Goal: Task Accomplishment & Management: Manage account settings

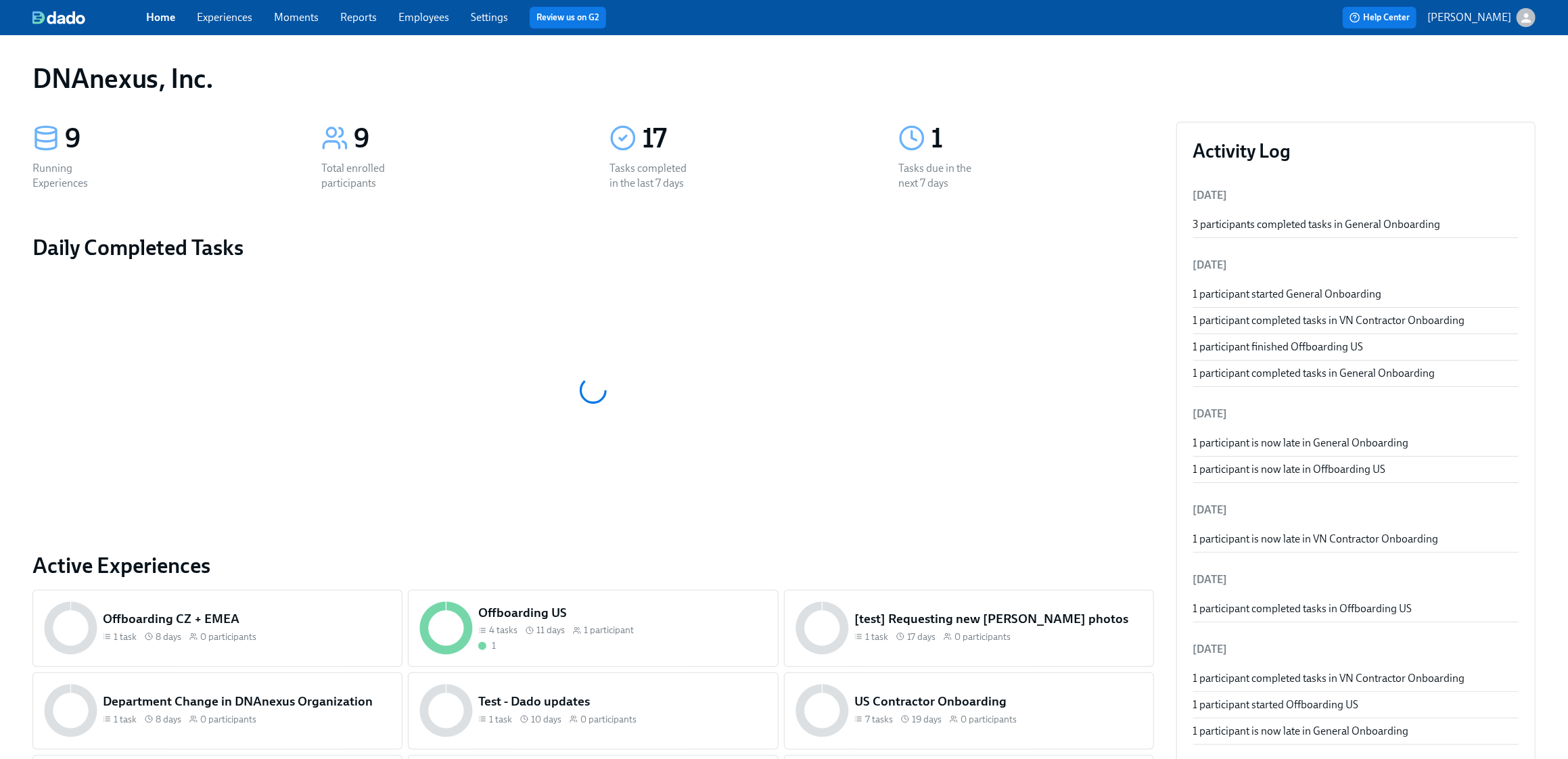
click at [228, 20] on link "Experiences" at bounding box center [224, 18] width 55 height 13
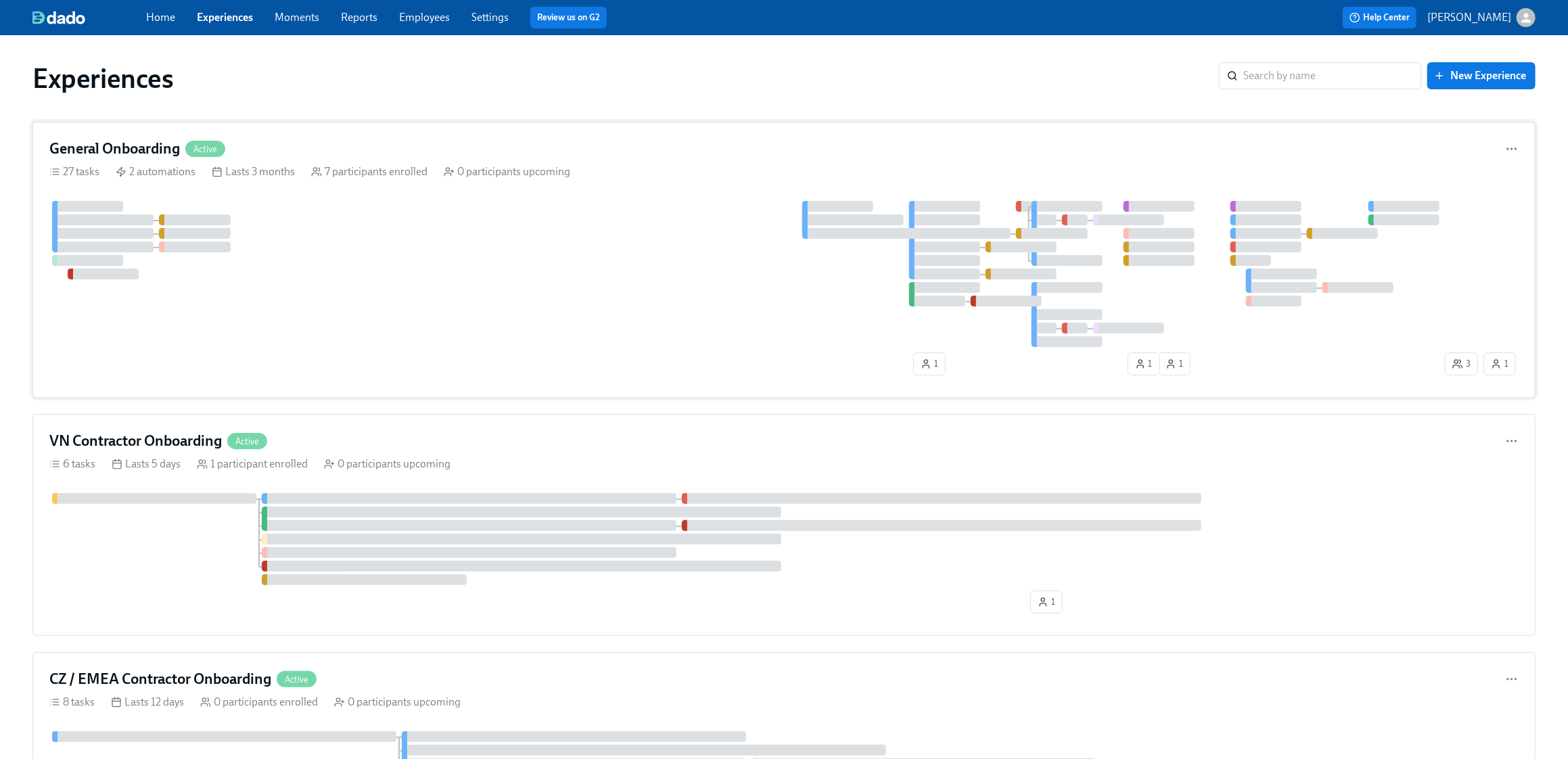
click at [358, 279] on div at bounding box center [746, 274] width 1393 height 146
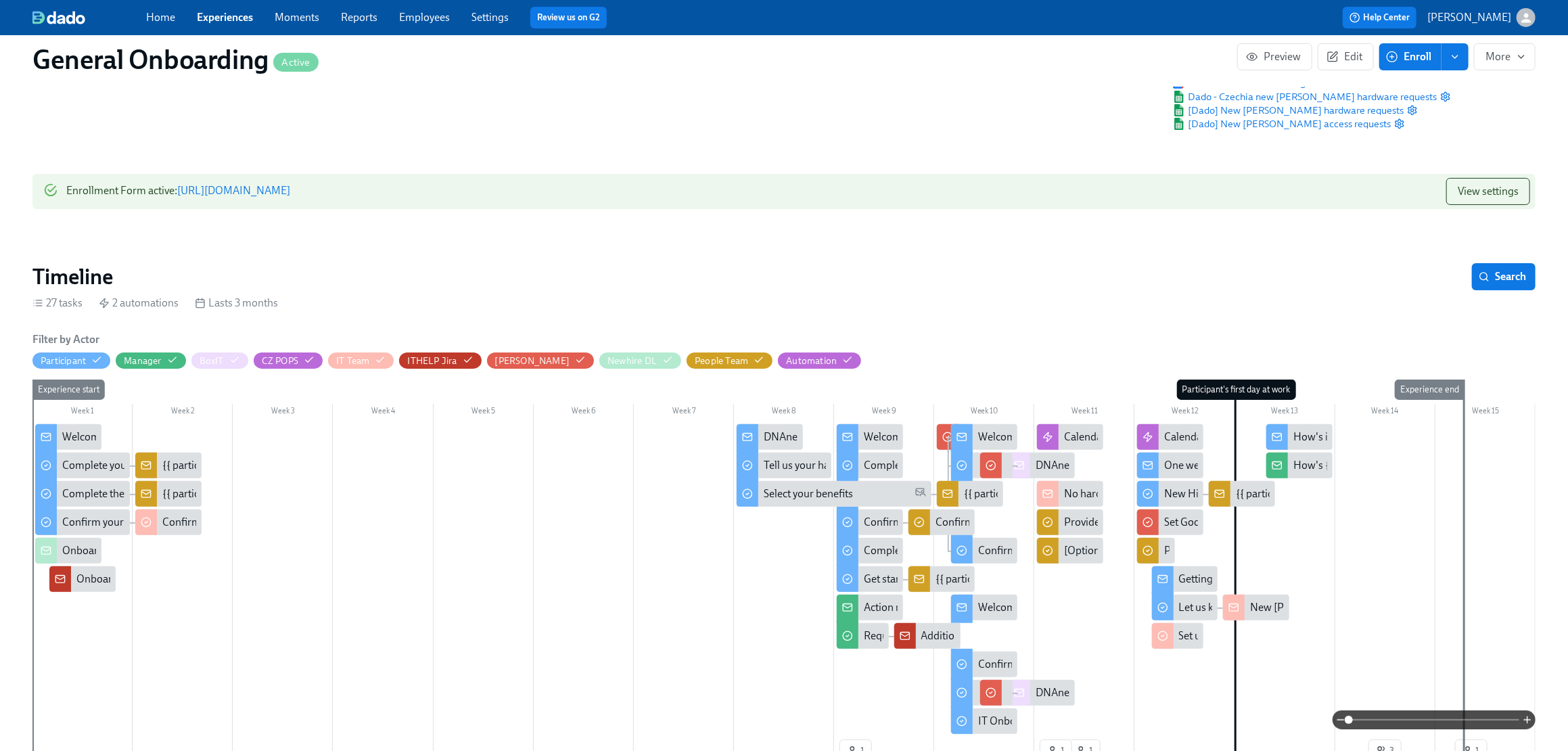
scroll to position [324, 0]
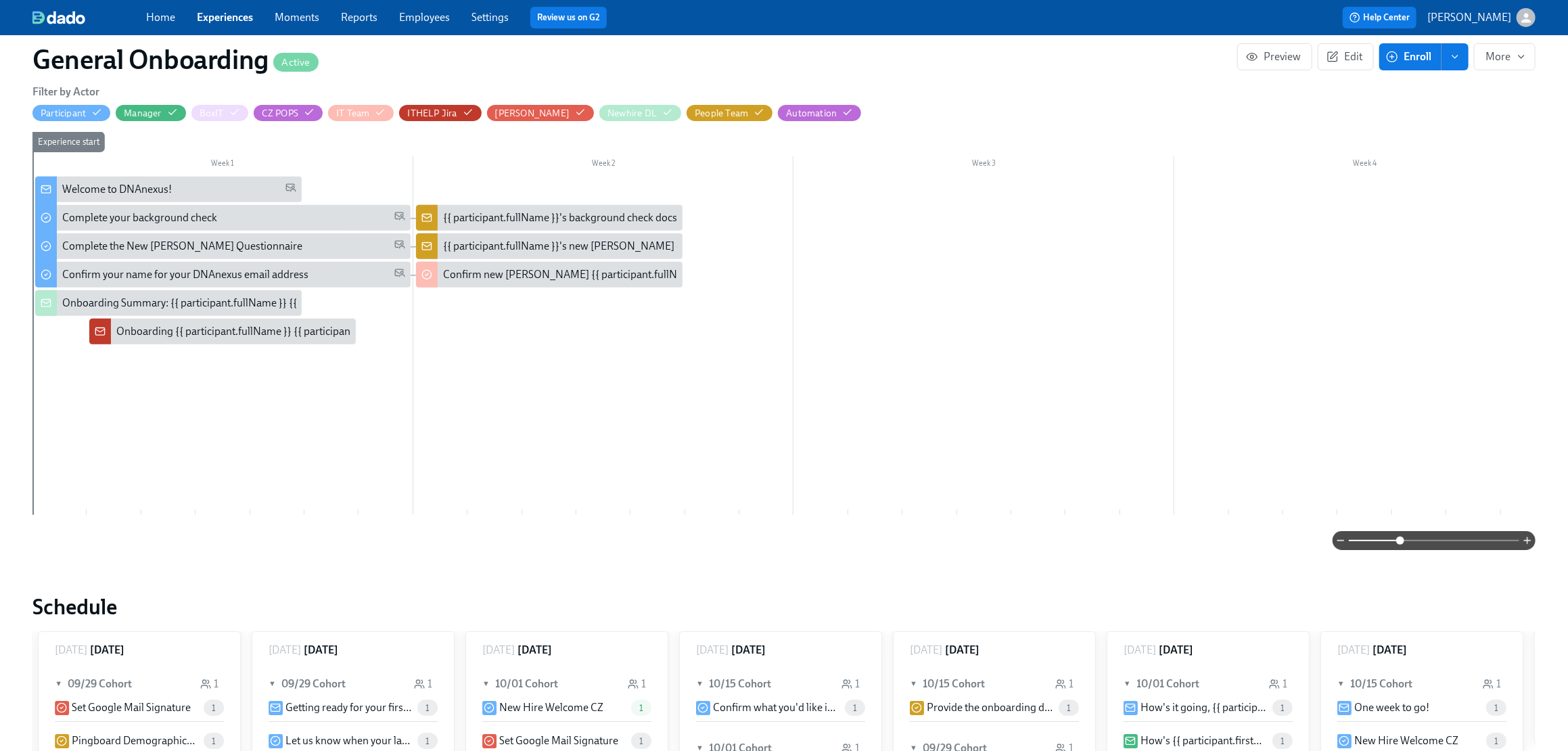
drag, startPoint x: 1348, startPoint y: 539, endPoint x: 1400, endPoint y: 539, distance: 52.0
click at [1038, 539] on span at bounding box center [1400, 540] width 8 height 8
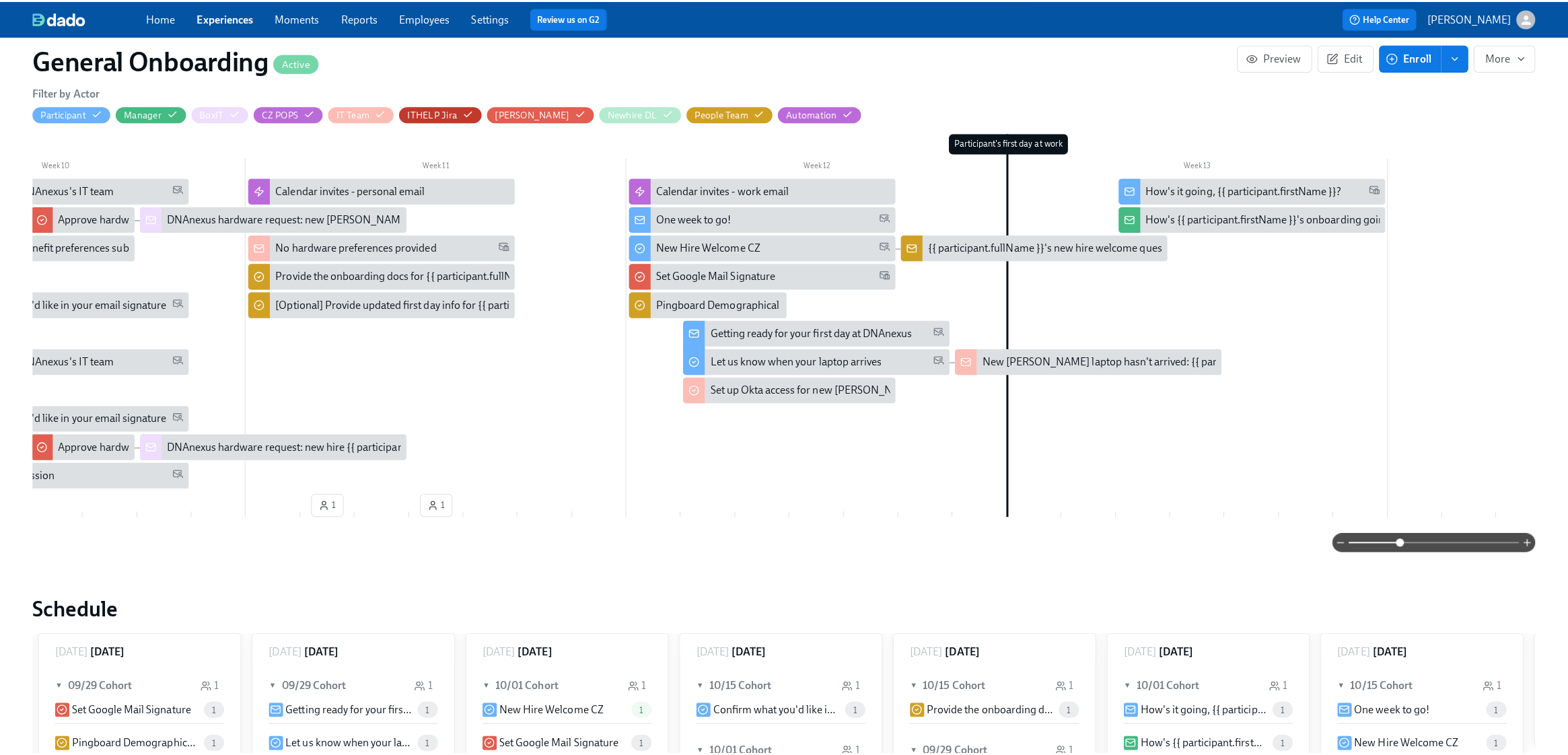
scroll to position [0, 3577]
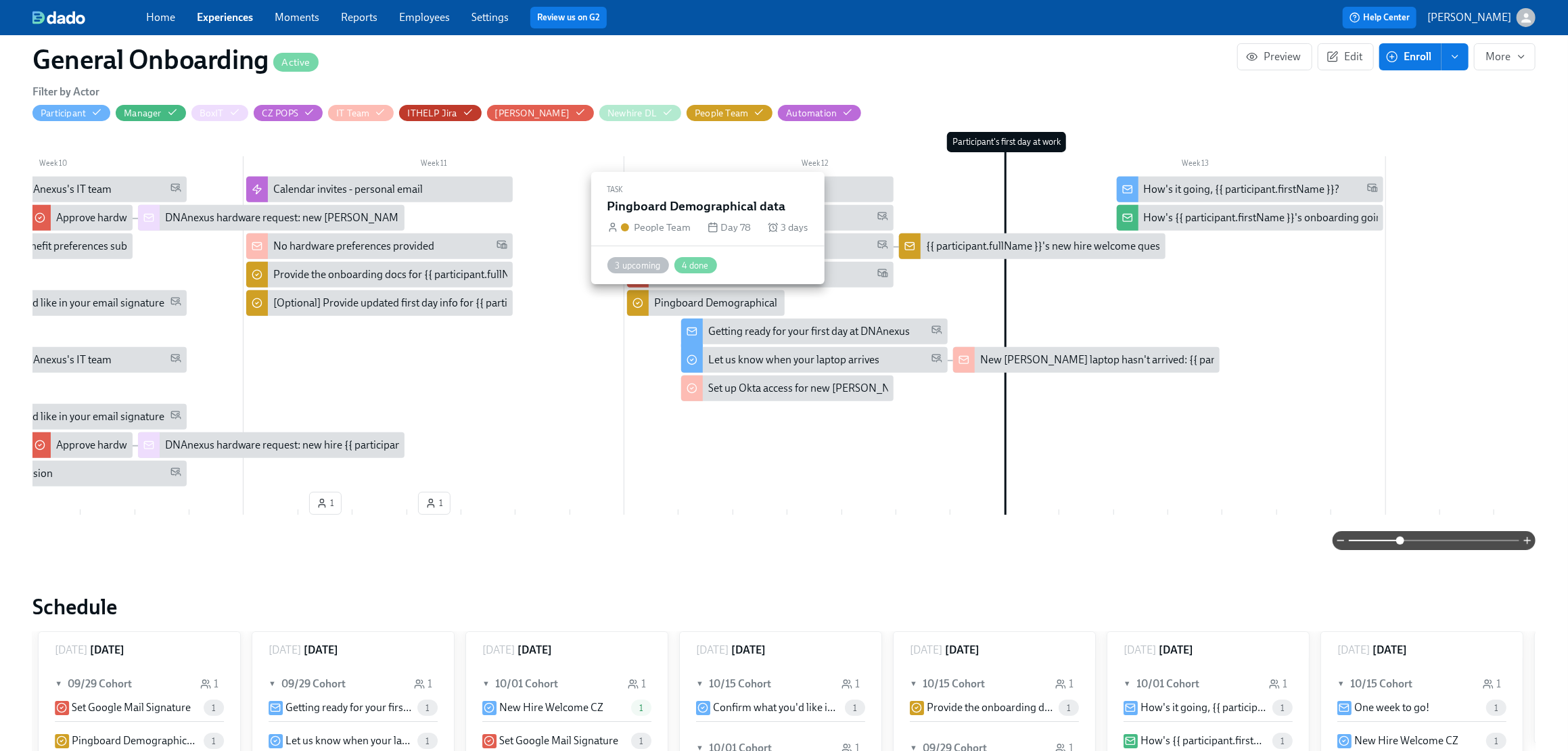
click at [679, 305] on div "Pingboard Demographical data" at bounding box center [726, 303] width 145 height 15
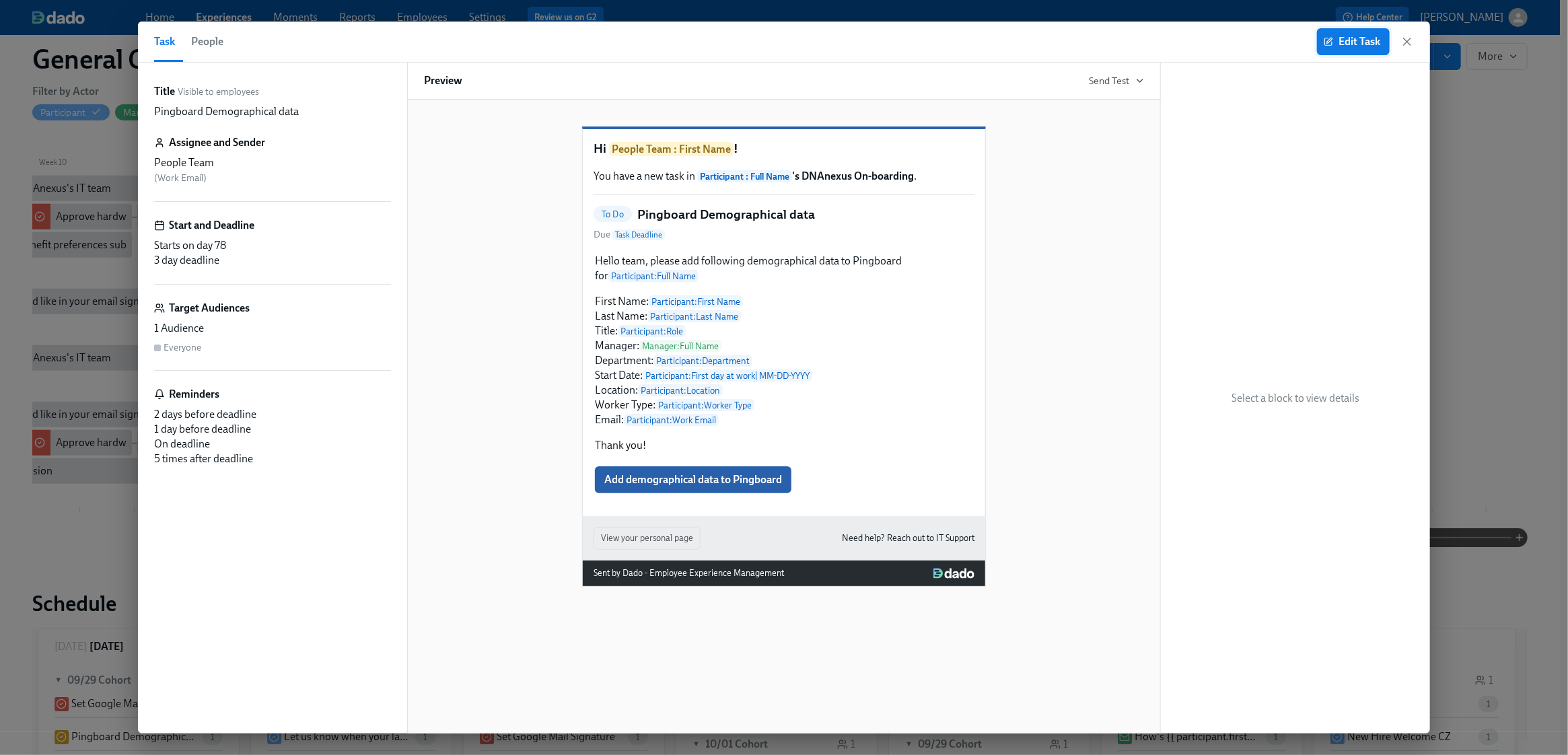
click at [1032, 41] on span "Edit Task" at bounding box center [1354, 41] width 54 height 14
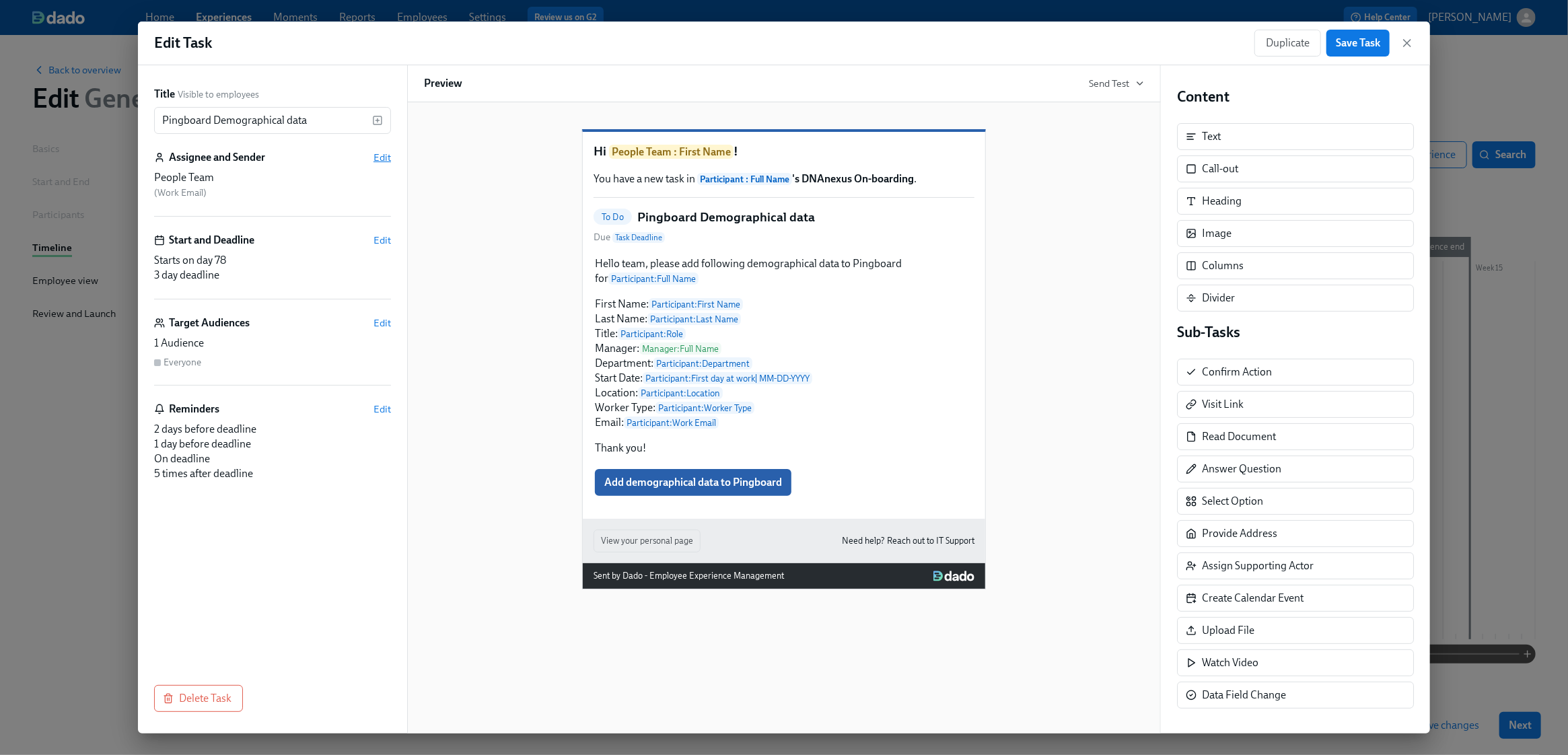
click at [383, 158] on span "Edit" at bounding box center [383, 157] width 18 height 14
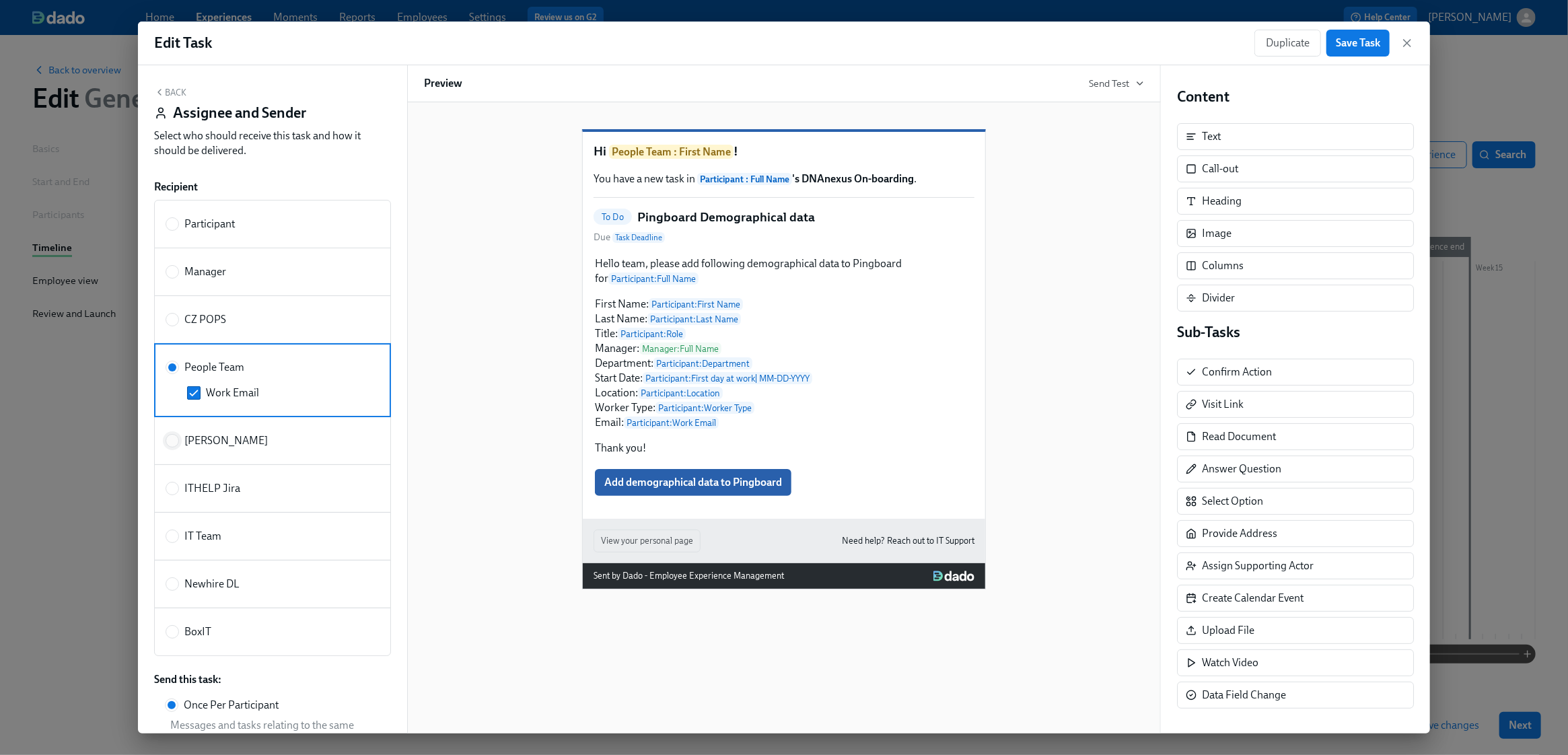
click at [173, 442] on input "[PERSON_NAME]" at bounding box center [172, 440] width 12 height 12
radio input "true"
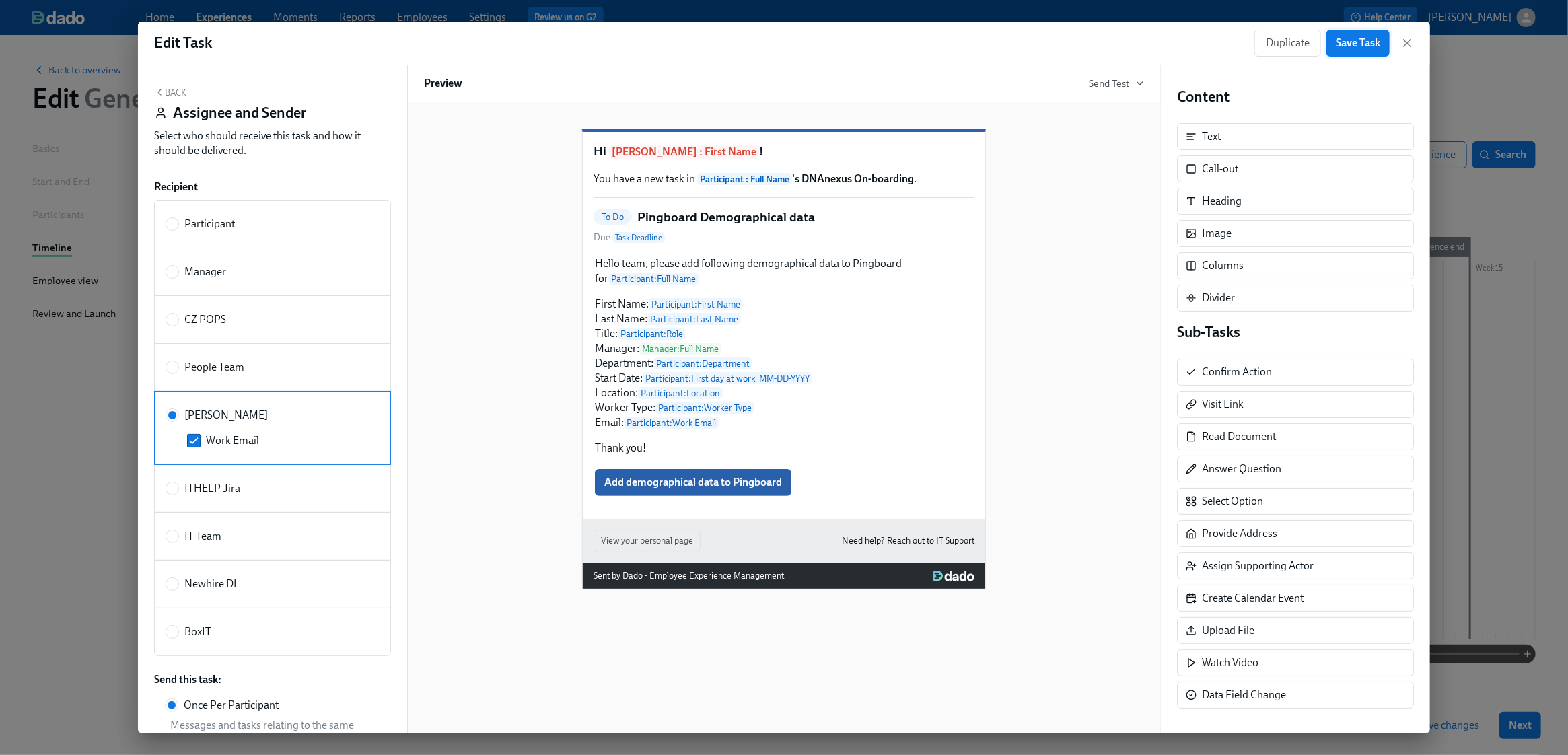
click at [1032, 45] on span "Save Task" at bounding box center [1358, 43] width 45 height 14
click at [1032, 44] on span "Save Task" at bounding box center [1358, 43] width 45 height 14
click at [1032, 43] on icon "button" at bounding box center [1407, 43] width 14 height 14
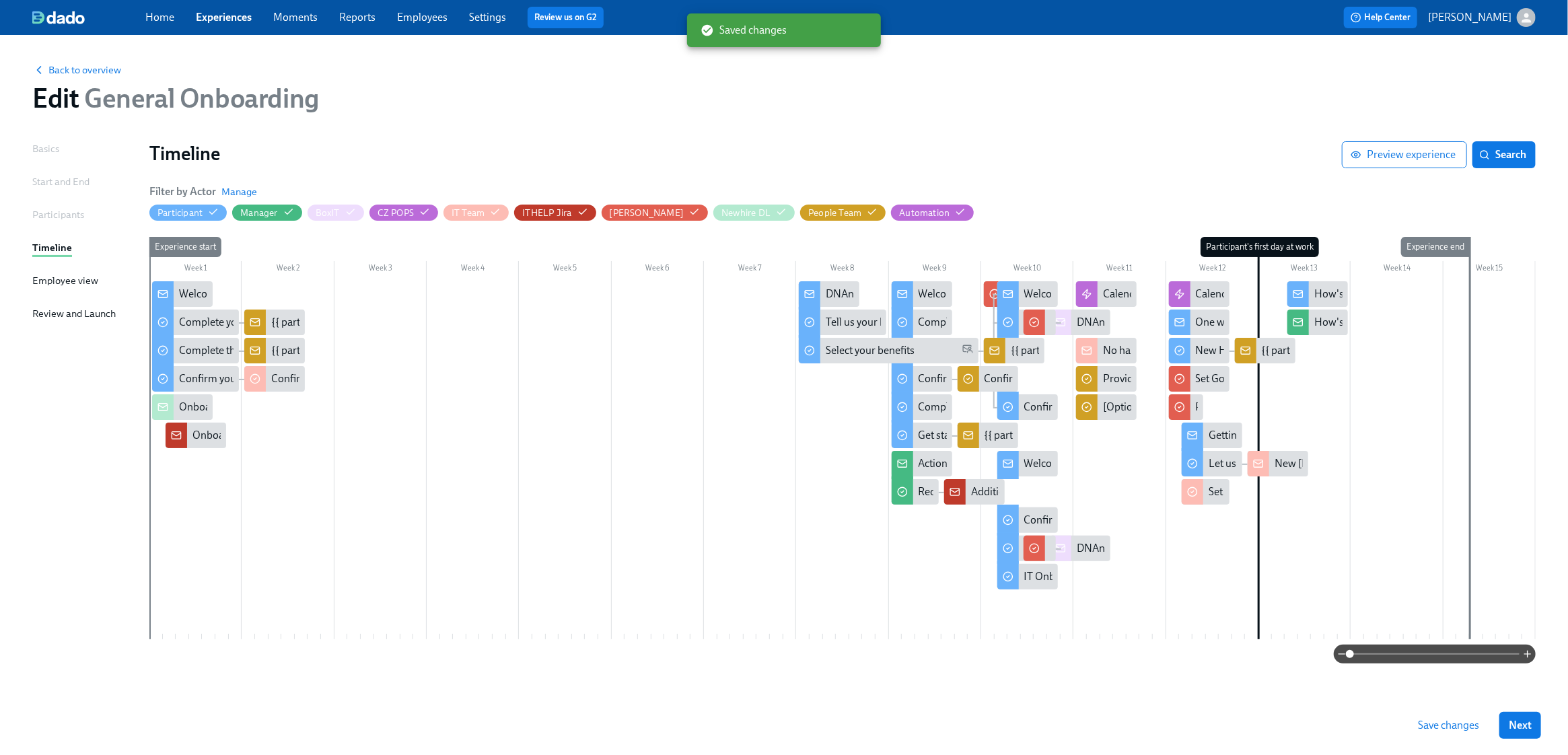
click at [1032, 724] on span "Save changes" at bounding box center [1448, 726] width 61 height 14
click at [210, 19] on link "Experiences" at bounding box center [224, 18] width 56 height 13
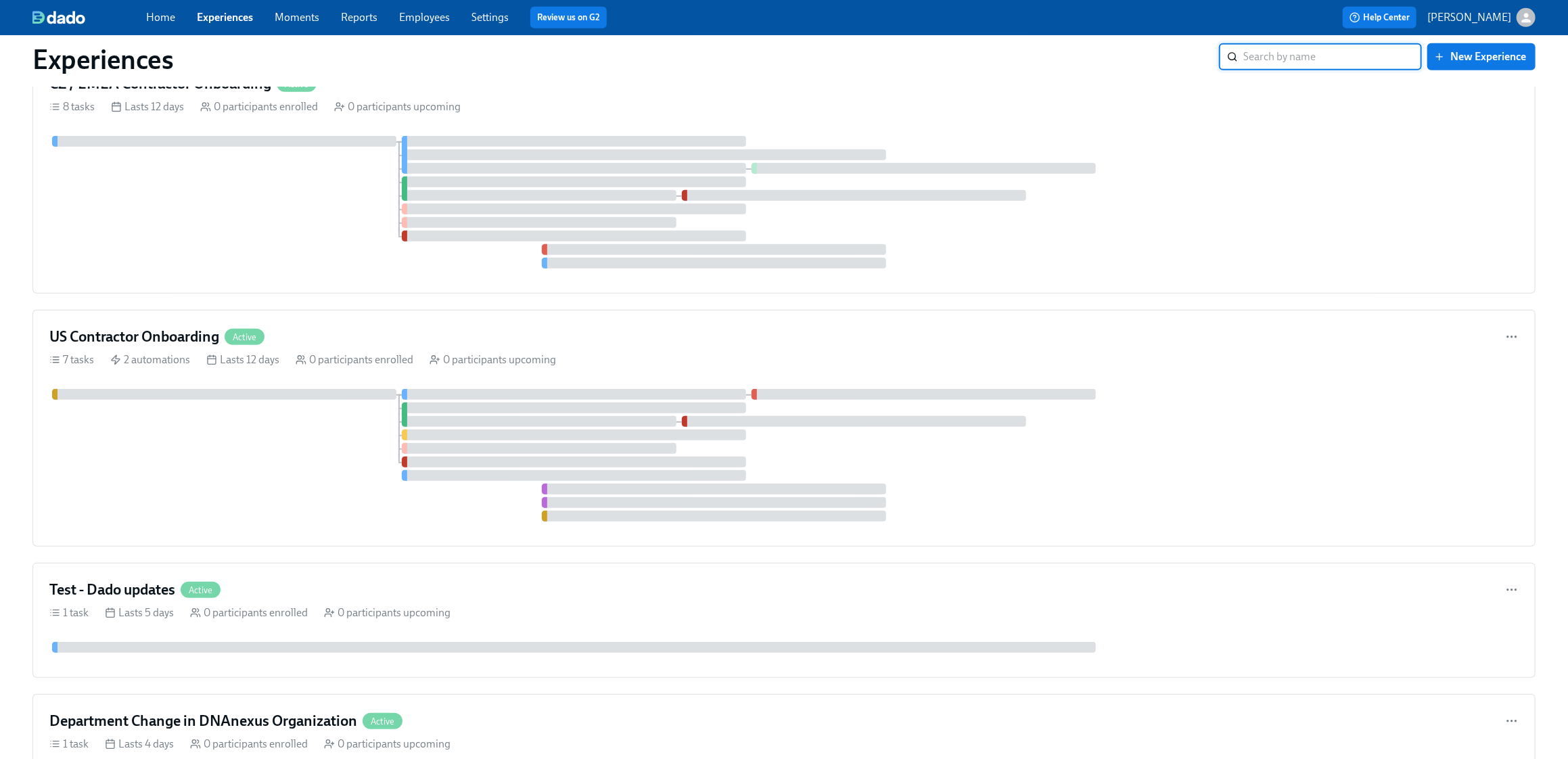
scroll to position [560, 0]
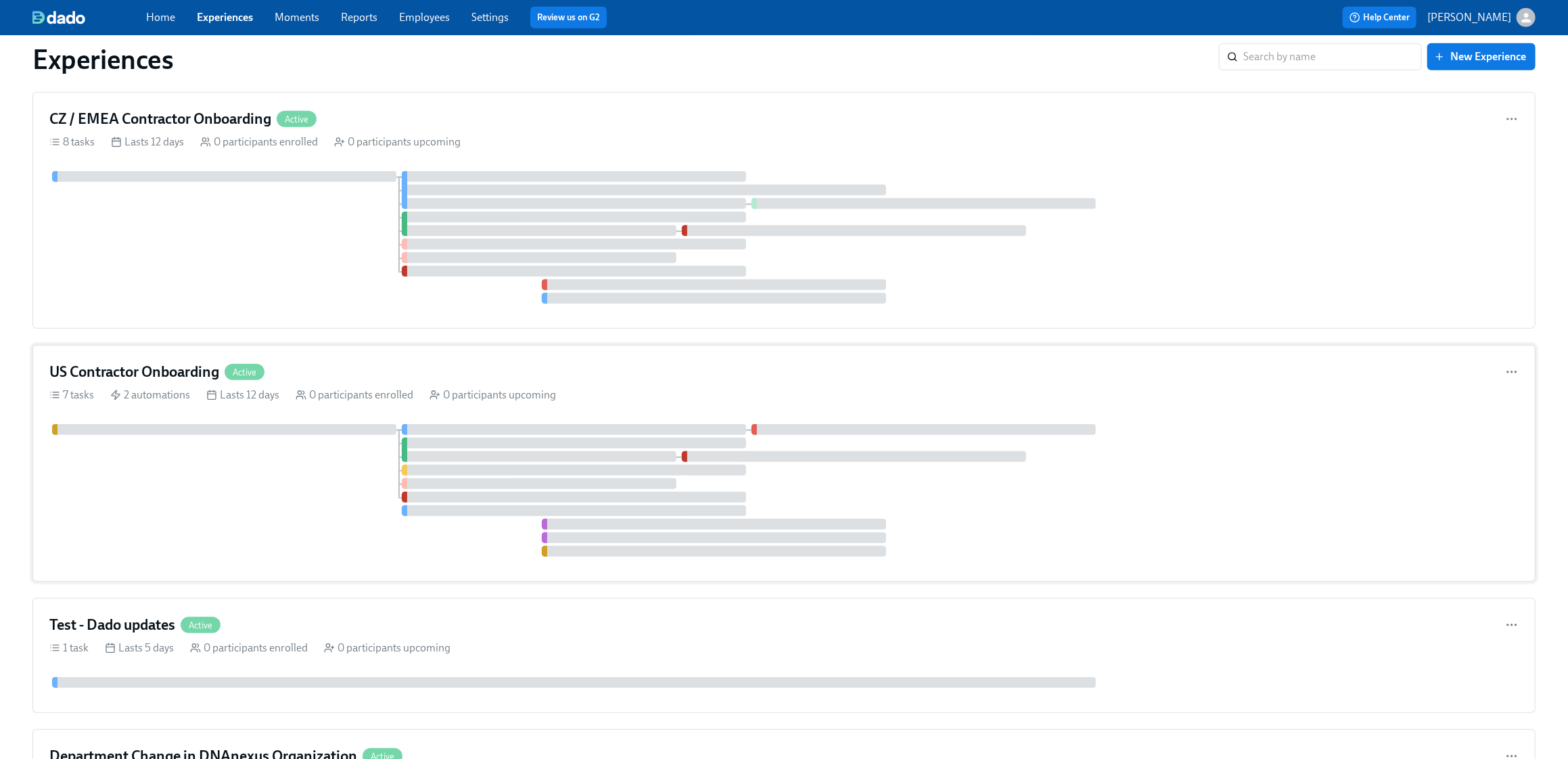
click at [152, 515] on div at bounding box center [784, 490] width 1469 height 132
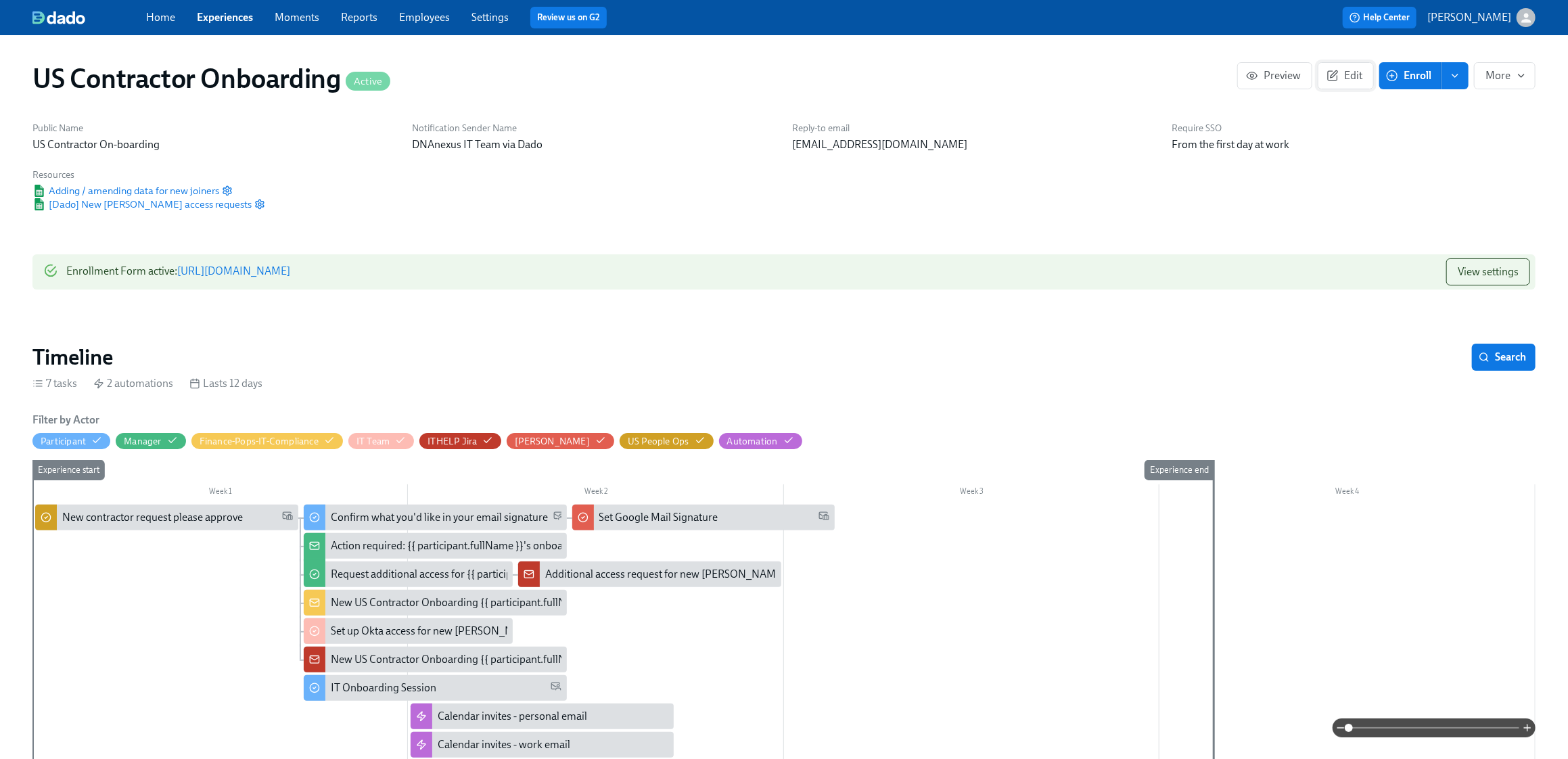
click at [1038, 85] on button "Edit" at bounding box center [1345, 76] width 56 height 27
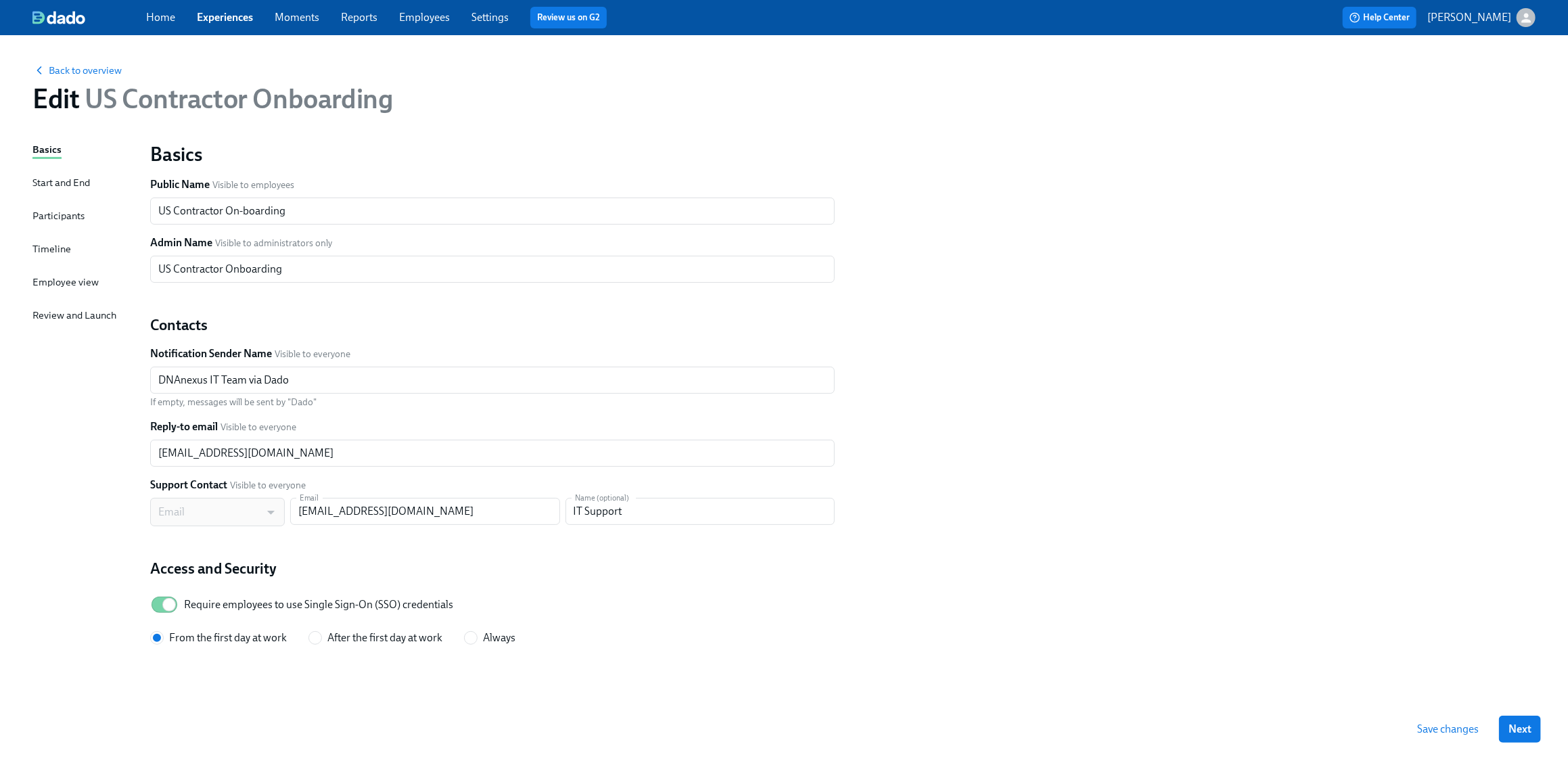
click at [46, 249] on div "Timeline" at bounding box center [52, 248] width 38 height 15
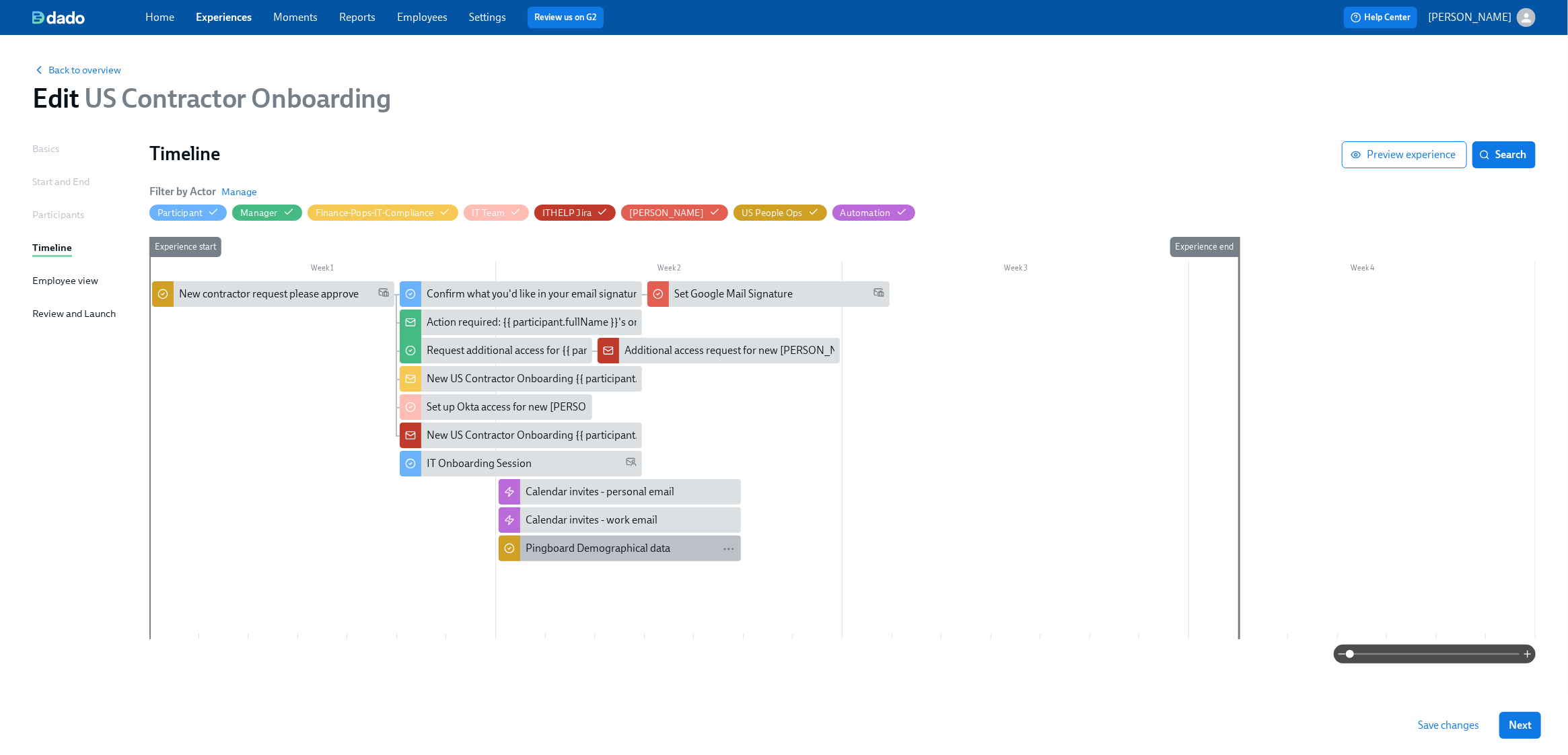
click at [558, 549] on div "Pingboard Demographical data" at bounding box center [597, 549] width 144 height 15
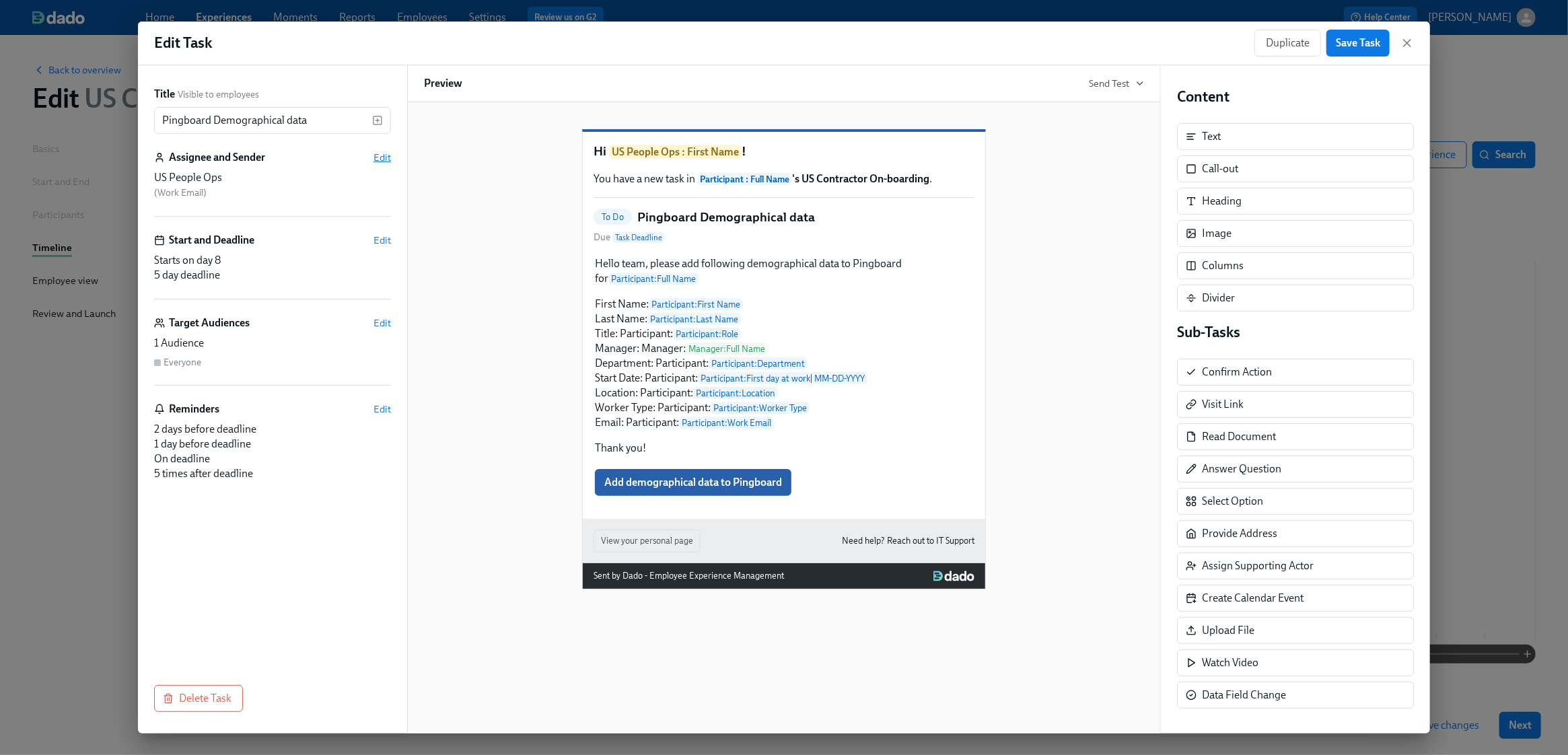
click at [383, 159] on span "Edit" at bounding box center [383, 157] width 18 height 14
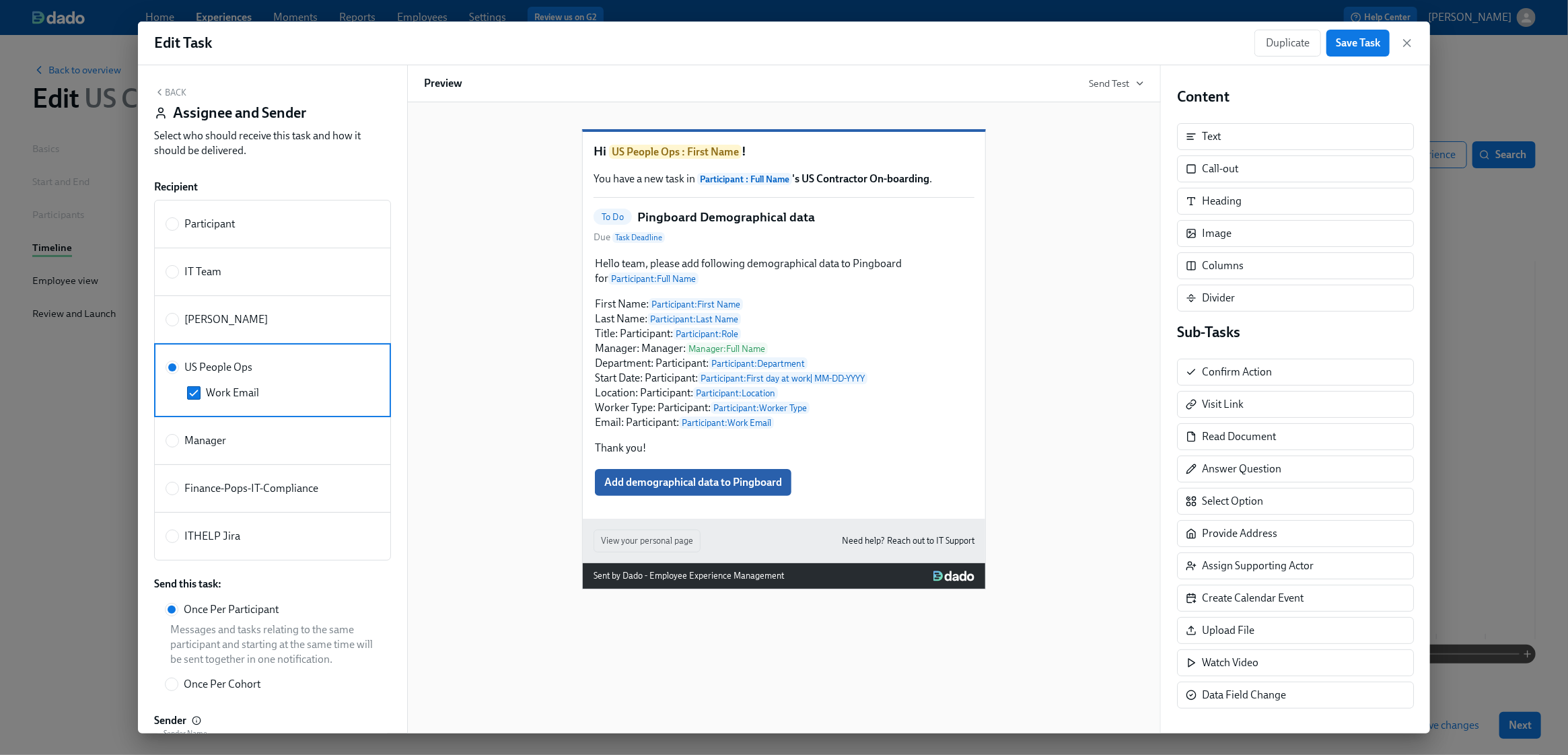
click at [187, 321] on span "[PERSON_NAME]" at bounding box center [226, 320] width 84 height 15
click at [179, 321] on input "[PERSON_NAME]" at bounding box center [172, 319] width 12 height 12
radio input "true"
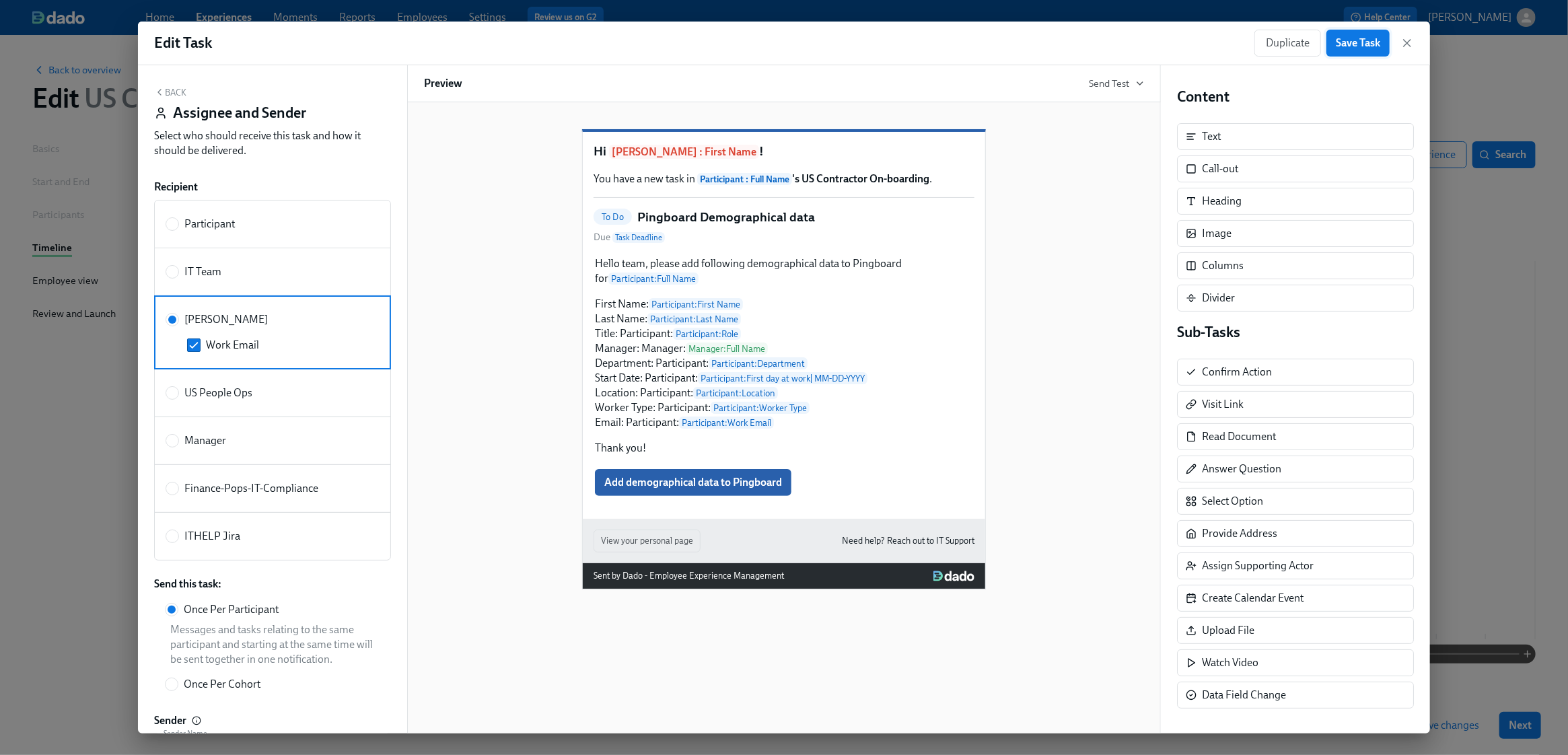
click at [1032, 41] on span "Save Task" at bounding box center [1358, 43] width 45 height 14
click at [1032, 41] on icon "button" at bounding box center [1407, 43] width 14 height 14
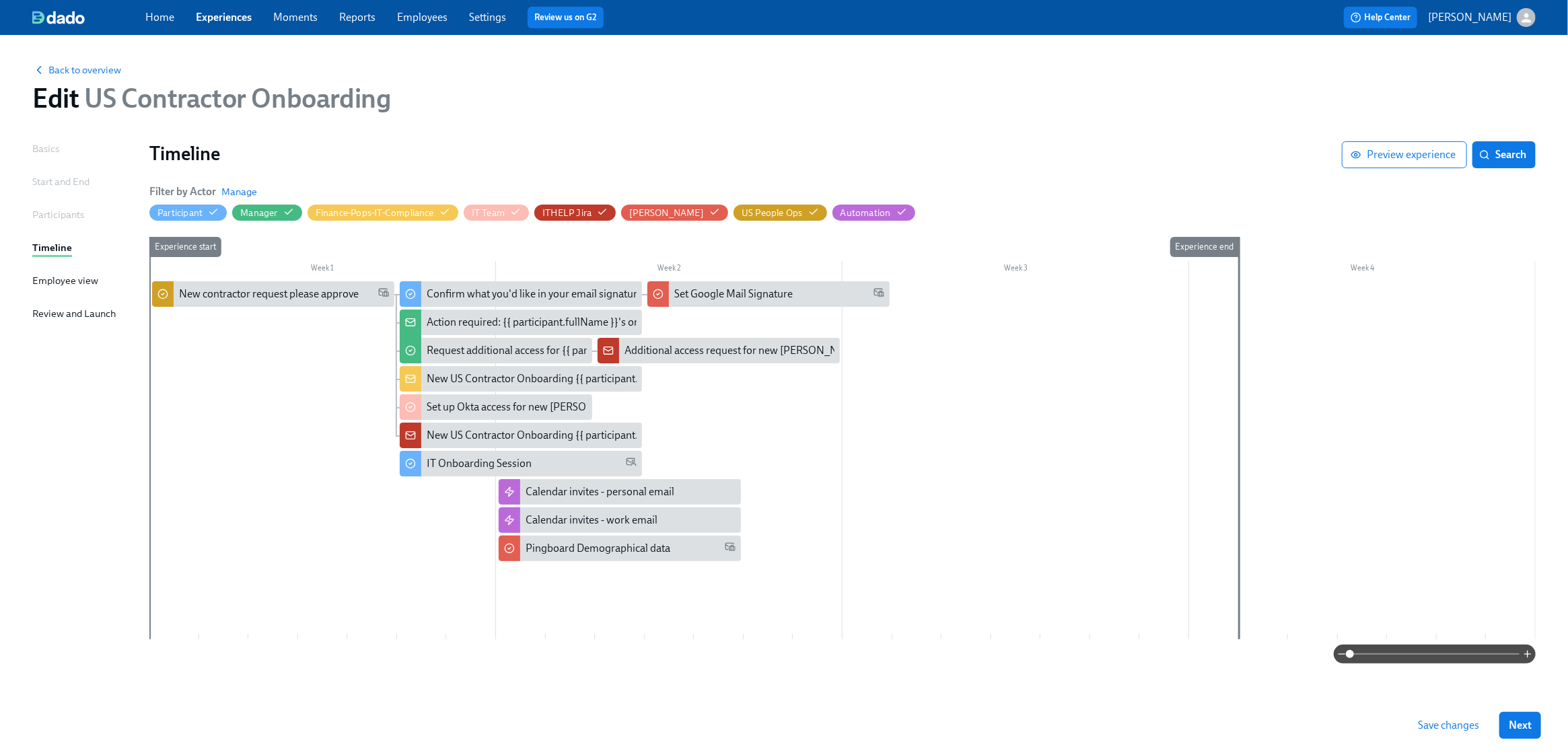
click at [1032, 727] on span "Save changes" at bounding box center [1448, 726] width 61 height 14
click at [218, 17] on link "Experiences" at bounding box center [224, 18] width 56 height 13
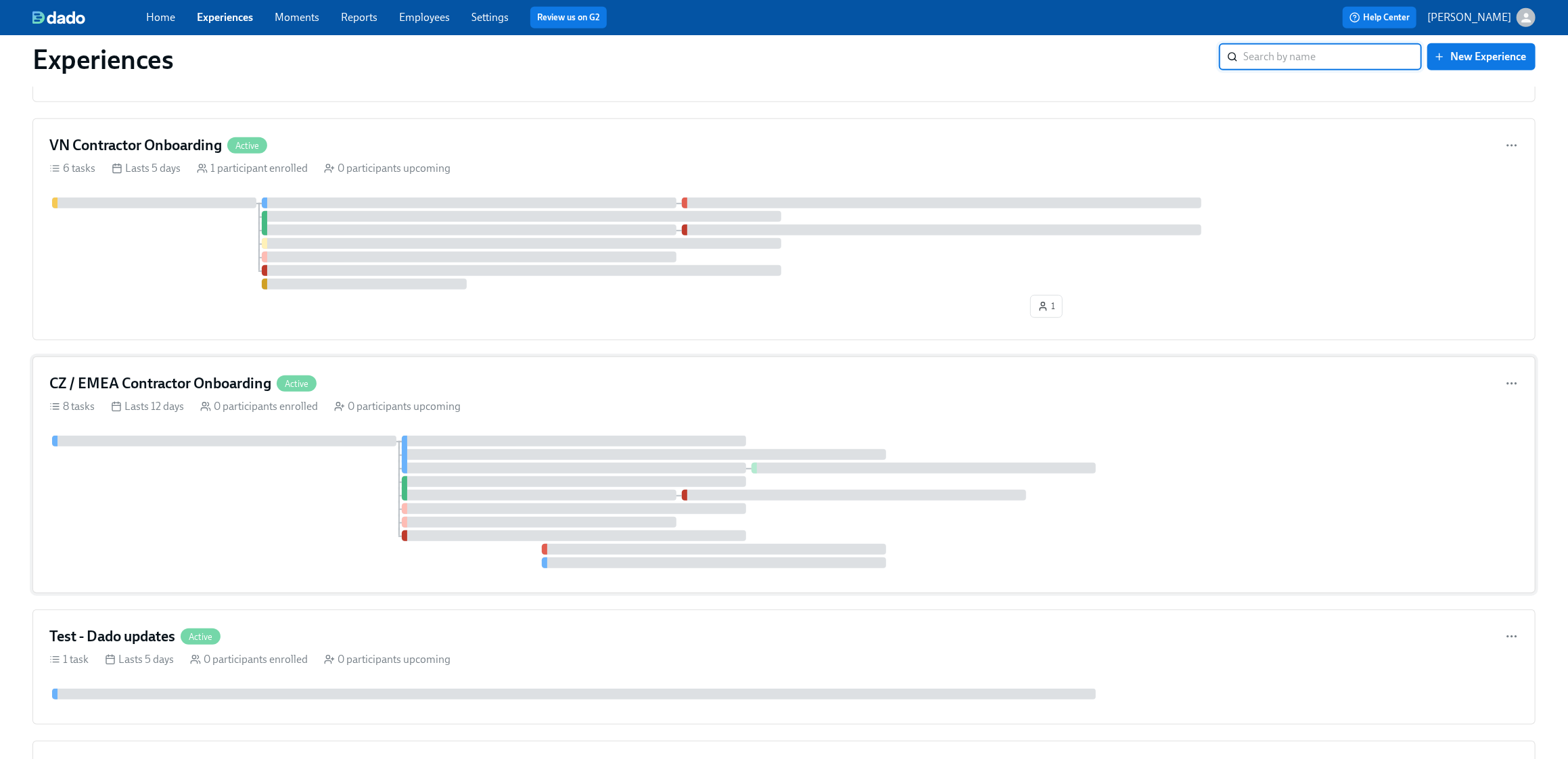
scroll to position [502, 0]
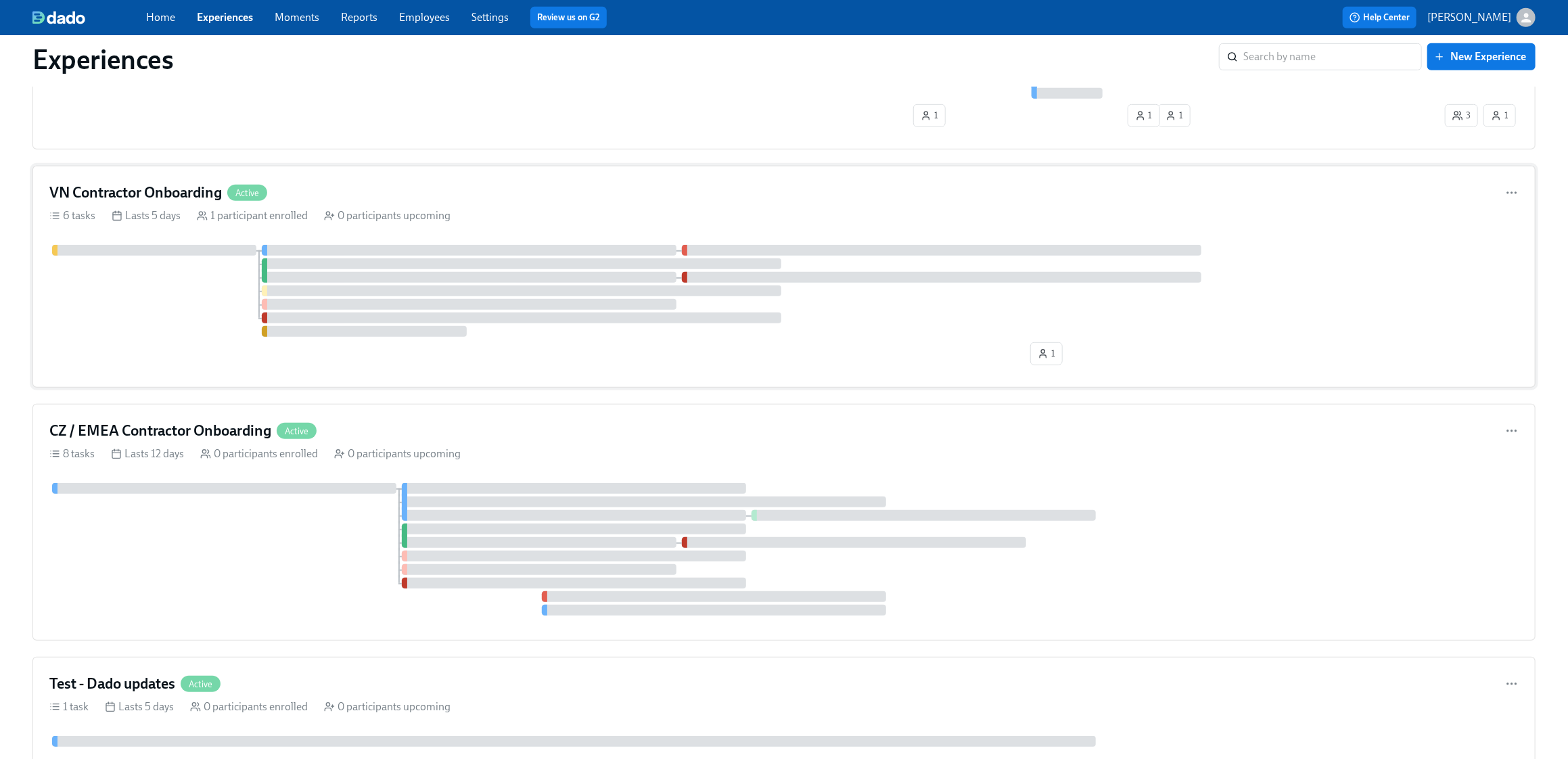
click at [170, 304] on div at bounding box center [784, 291] width 1469 height 92
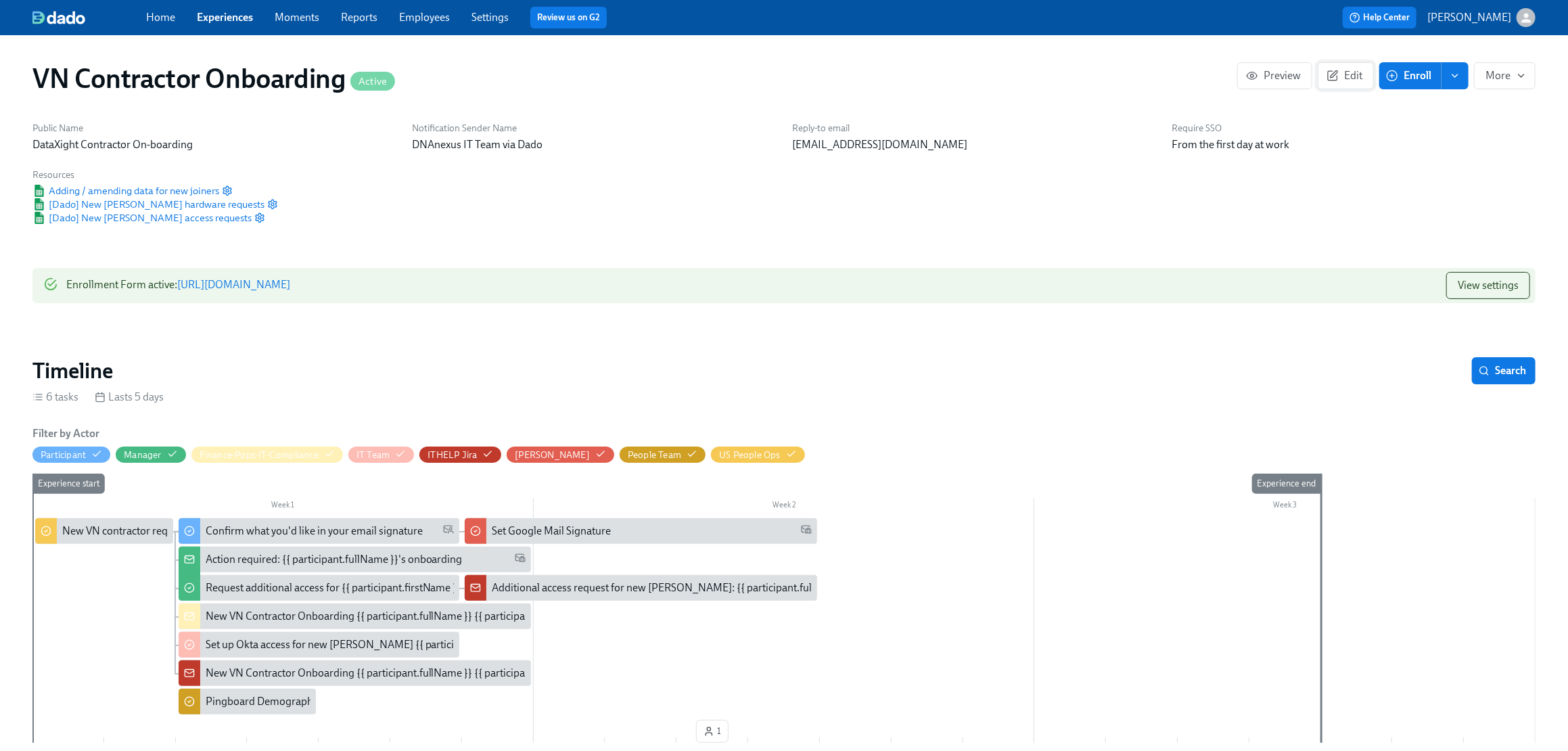
click at [1038, 80] on span "Edit" at bounding box center [1345, 75] width 33 height 14
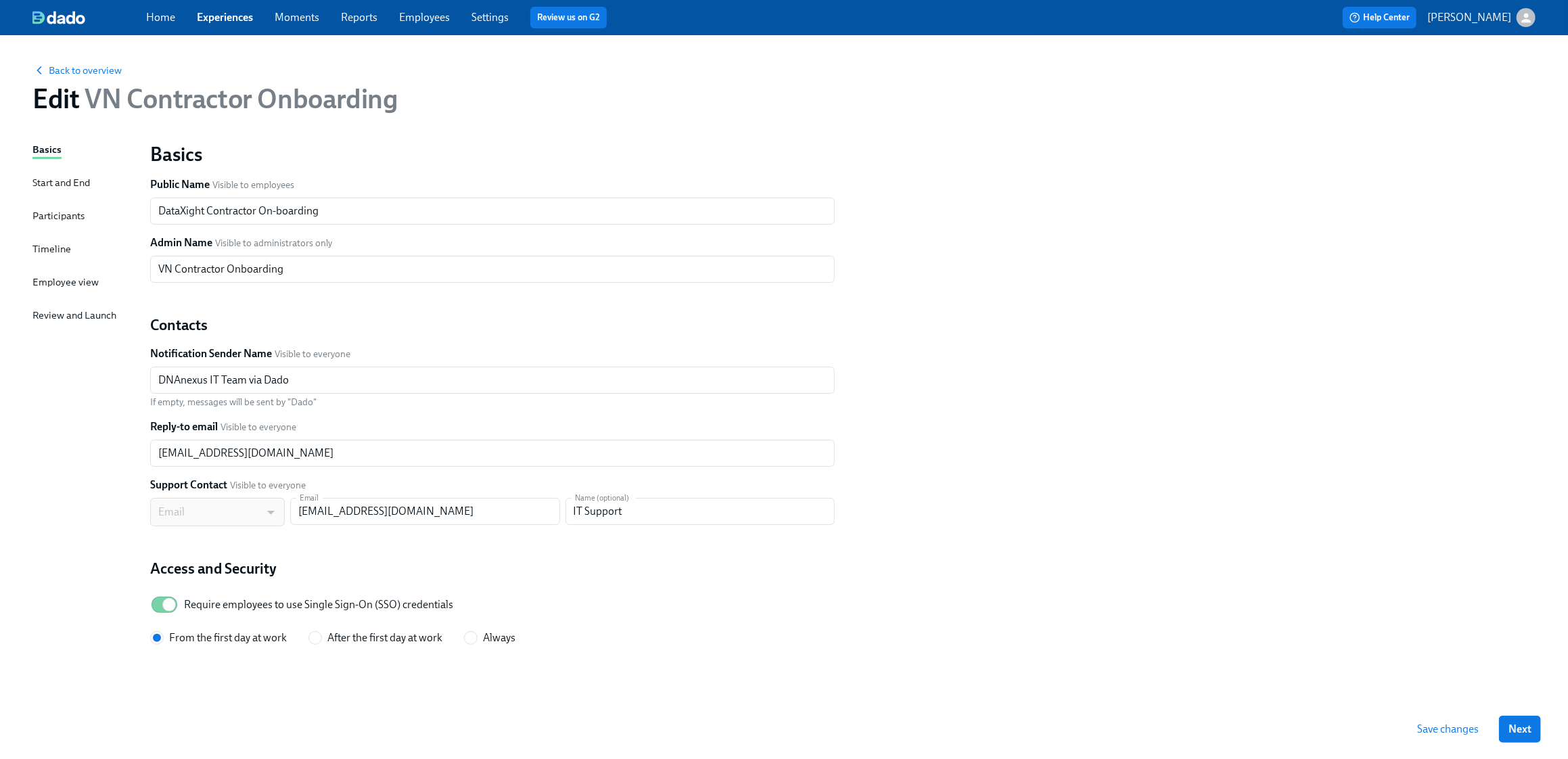
click at [48, 248] on div "Timeline" at bounding box center [52, 248] width 38 height 15
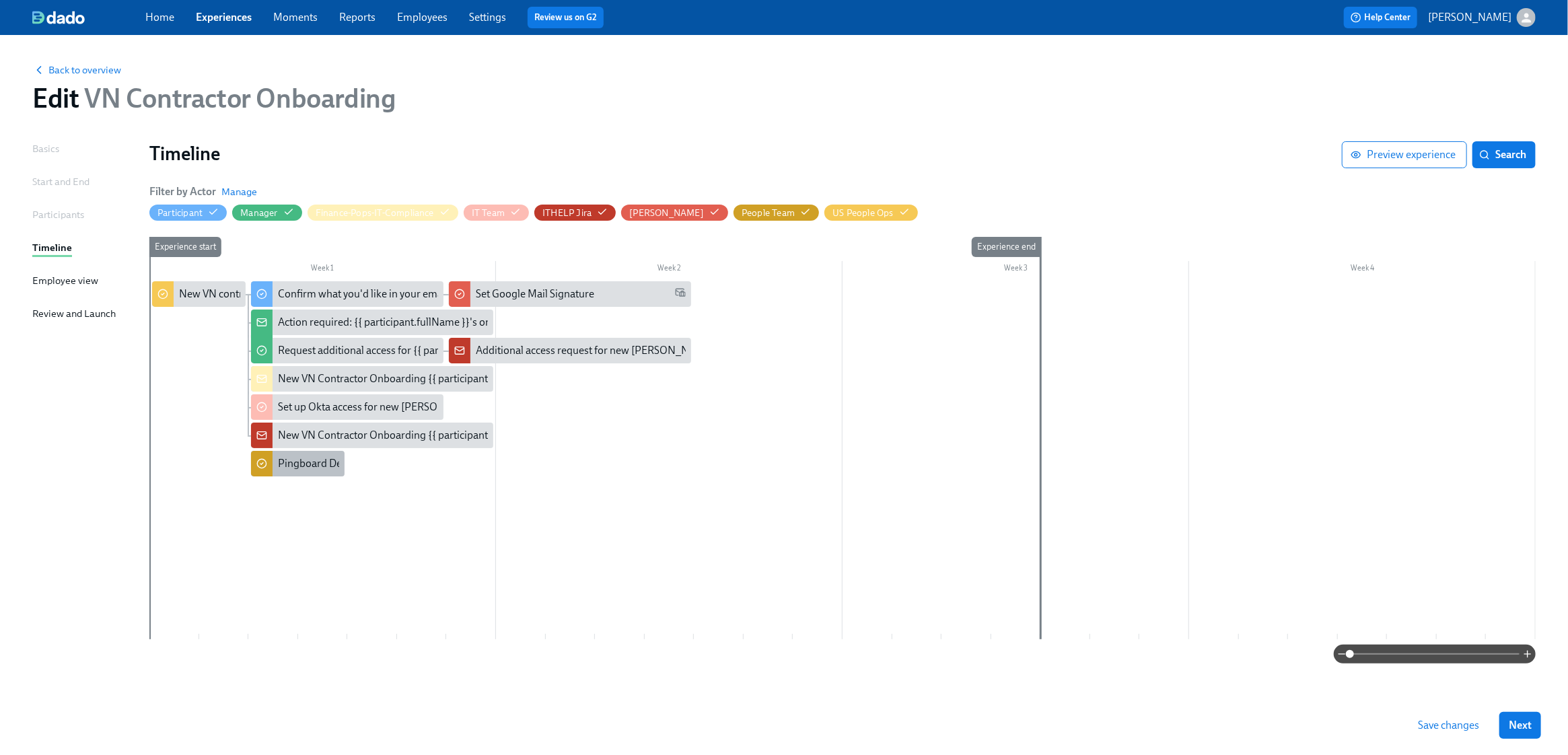
click at [313, 466] on div "Pingboard Demographical data" at bounding box center [350, 463] width 144 height 15
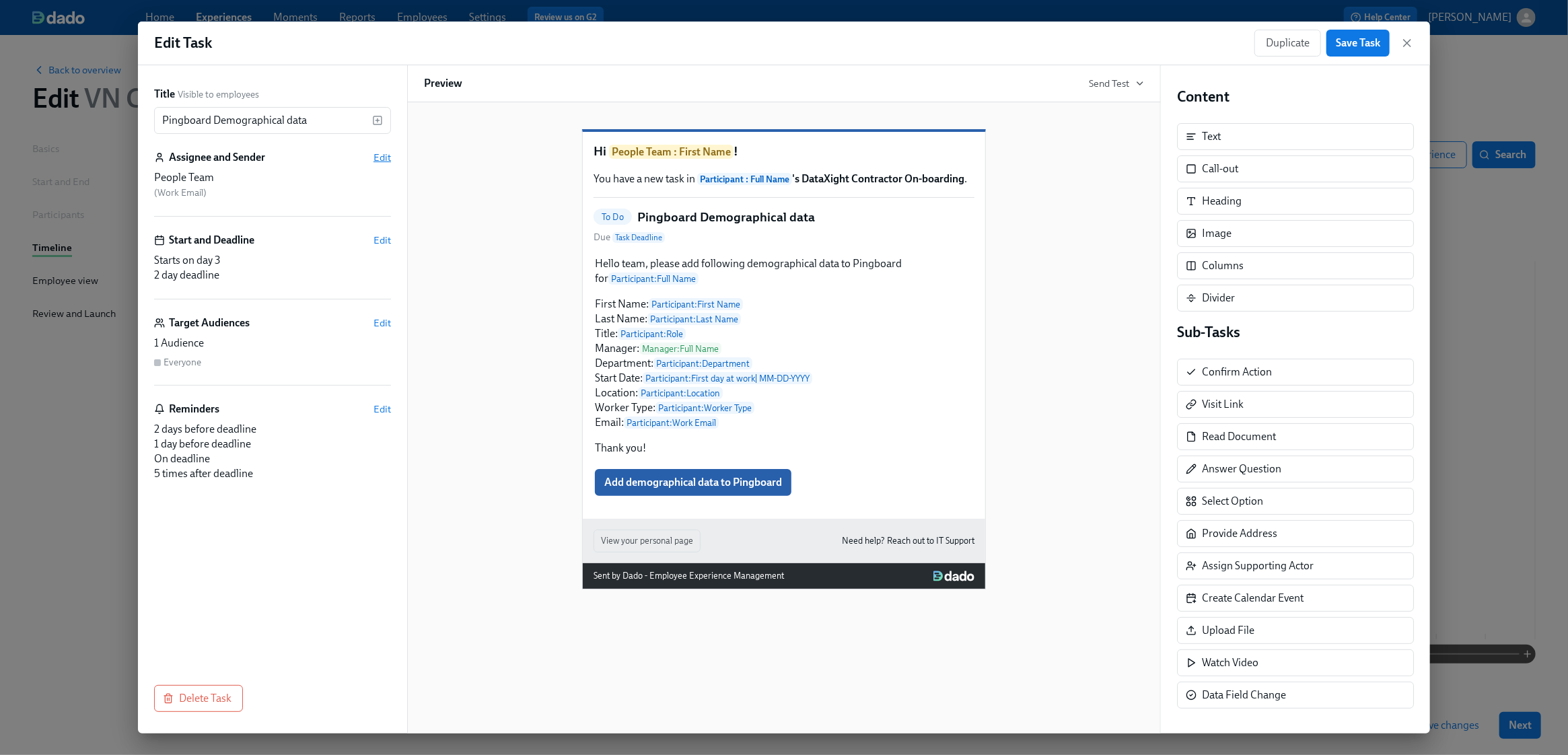
click at [383, 158] on span "Edit" at bounding box center [383, 157] width 18 height 14
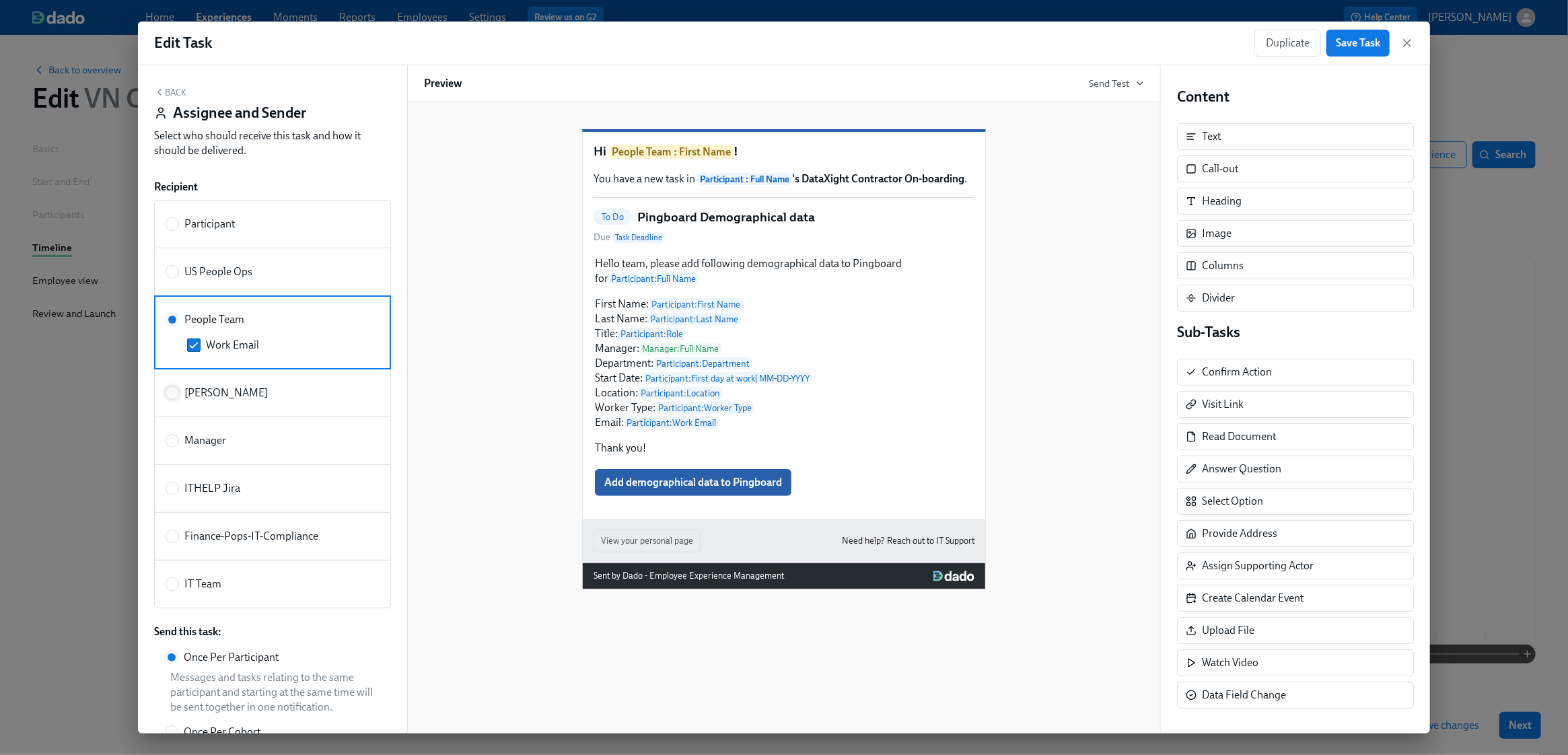
click at [175, 391] on input "[PERSON_NAME]" at bounding box center [172, 392] width 12 height 12
radio input "true"
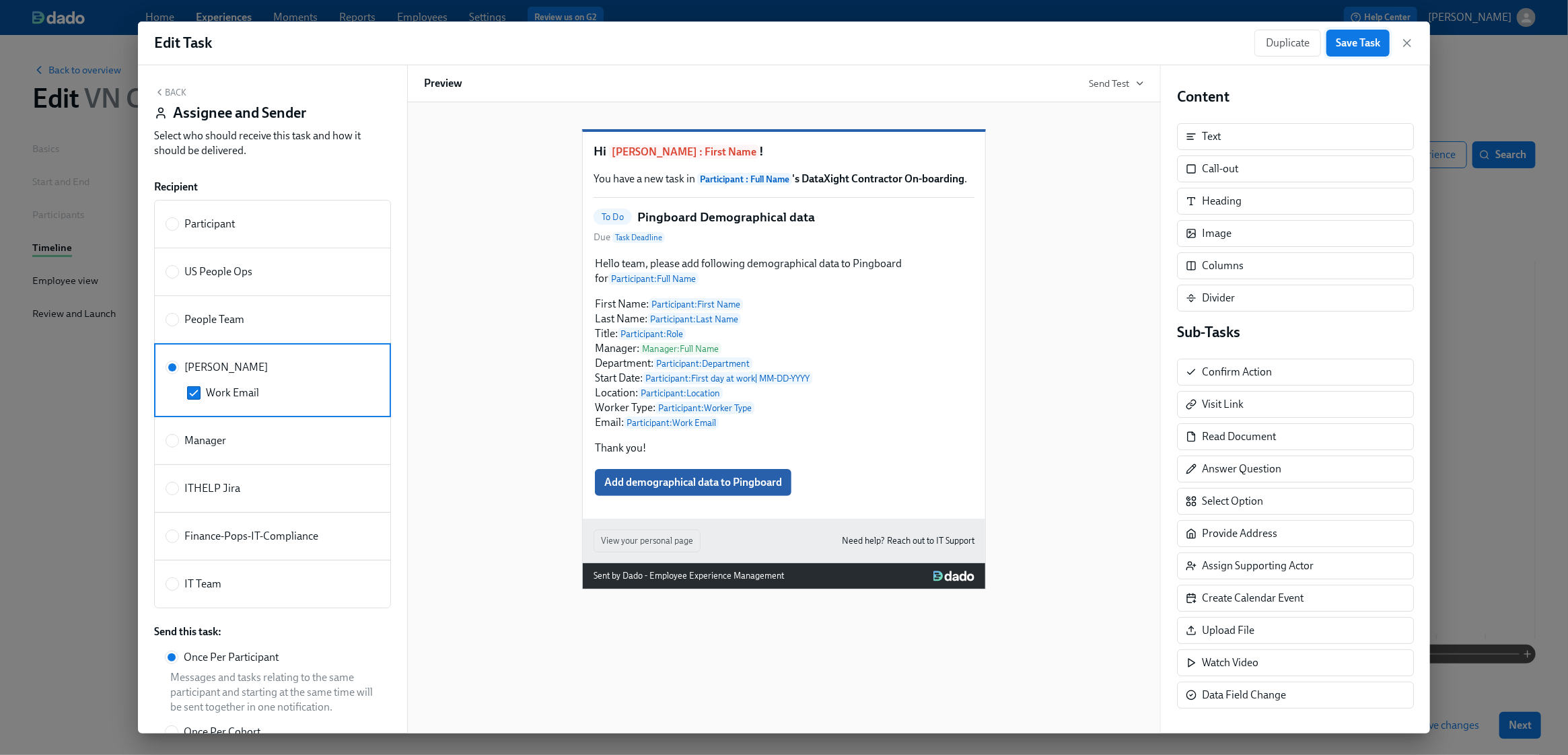
click at [1032, 45] on span "Save Task" at bounding box center [1358, 43] width 45 height 14
click at [1032, 44] on icon "button" at bounding box center [1407, 43] width 6 height 6
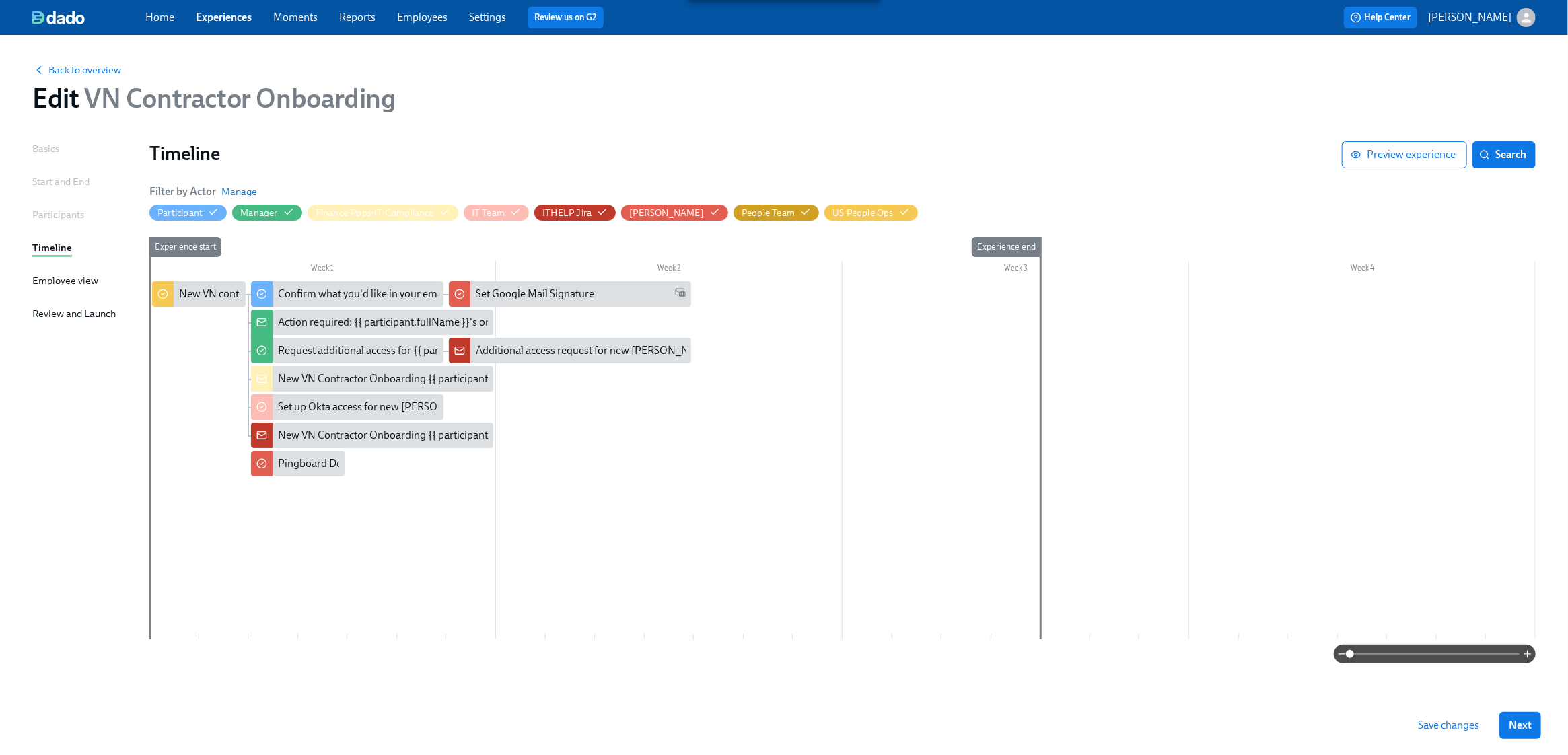
click at [1032, 723] on span "Save changes" at bounding box center [1448, 726] width 61 height 14
click at [317, 465] on div "Pingboard Demographical data" at bounding box center [350, 463] width 144 height 15
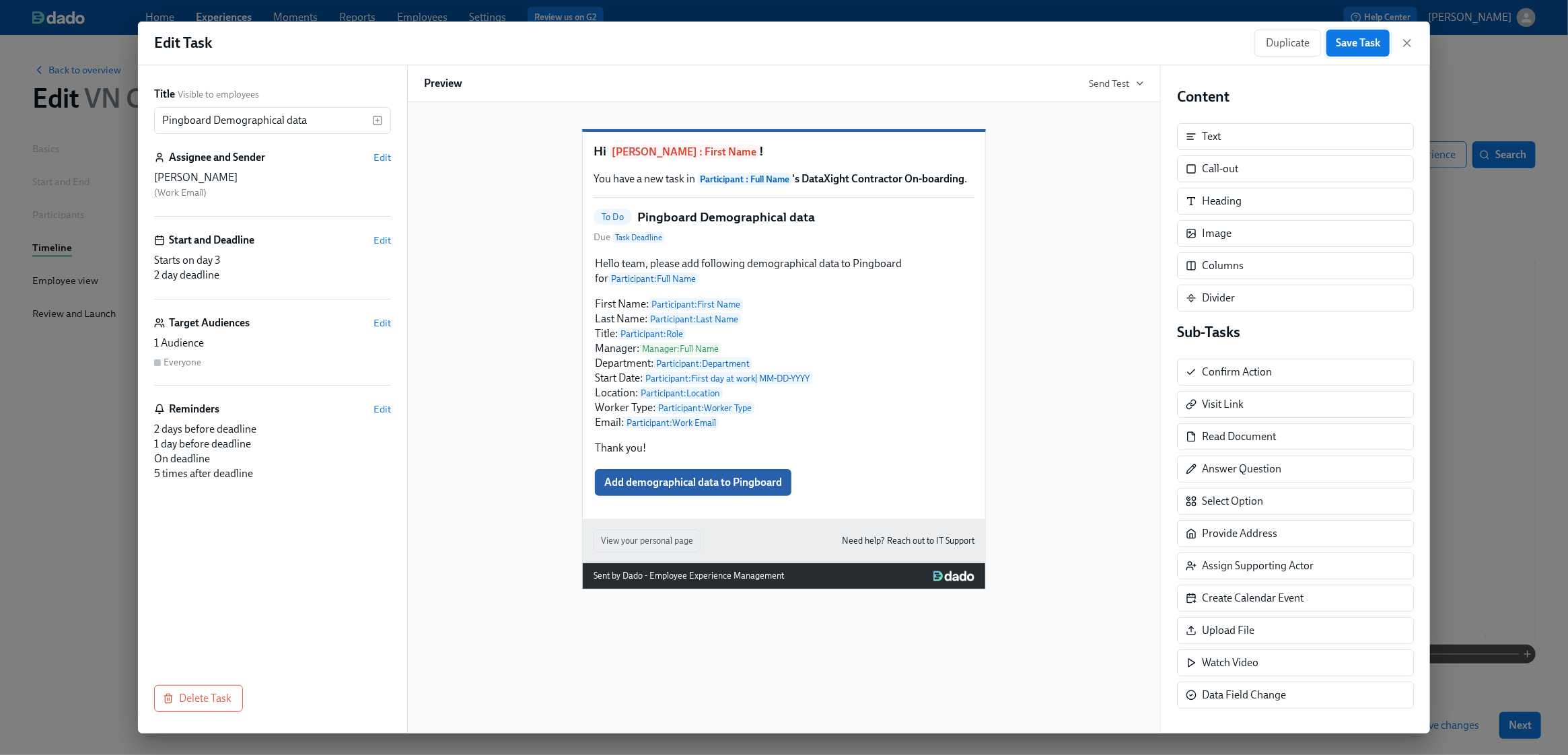
click at [1032, 42] on span "Save Task" at bounding box center [1358, 43] width 45 height 14
click at [1032, 43] on icon "button" at bounding box center [1407, 43] width 6 height 6
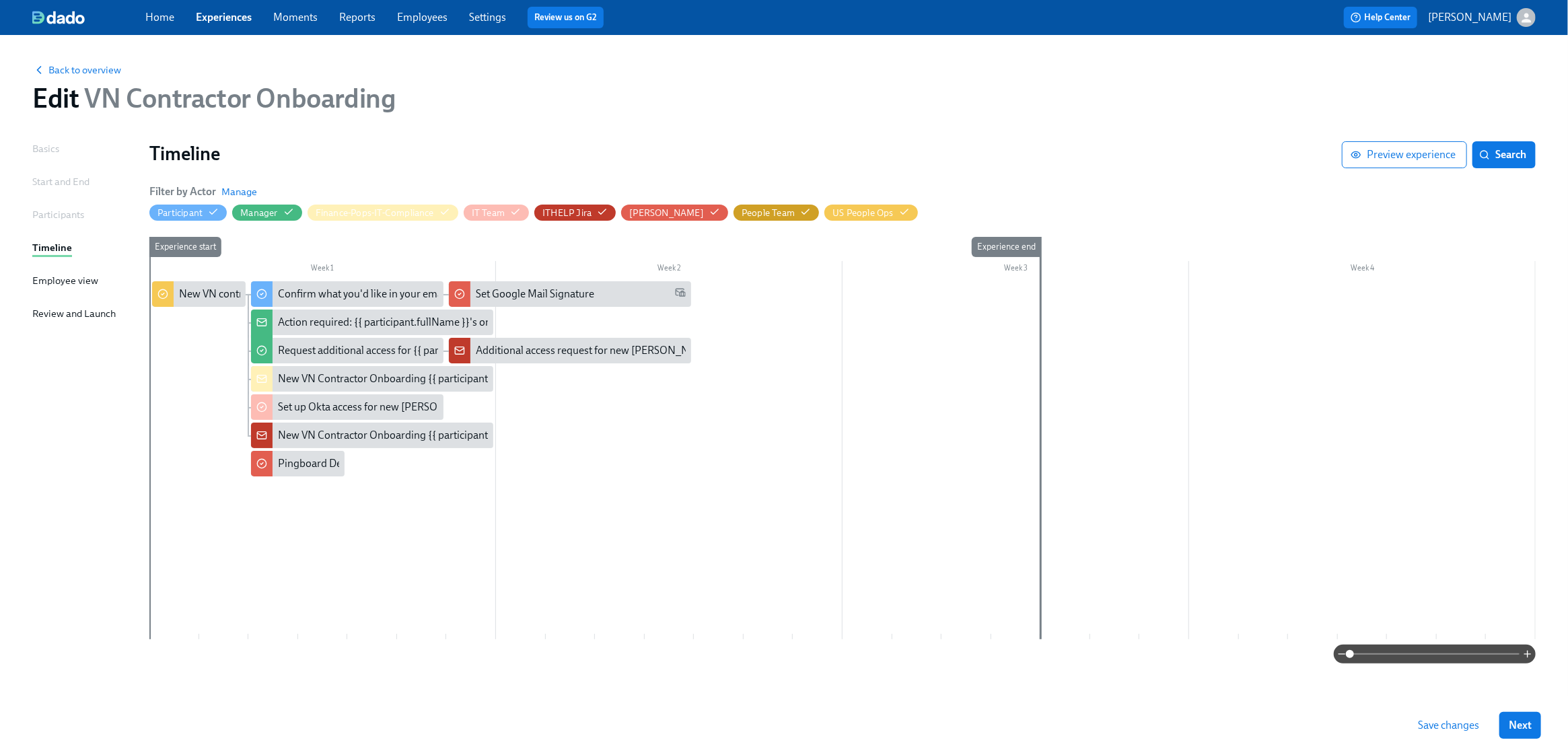
click at [1032, 722] on span "Save changes" at bounding box center [1448, 726] width 61 height 14
click at [224, 18] on link "Experiences" at bounding box center [224, 18] width 56 height 13
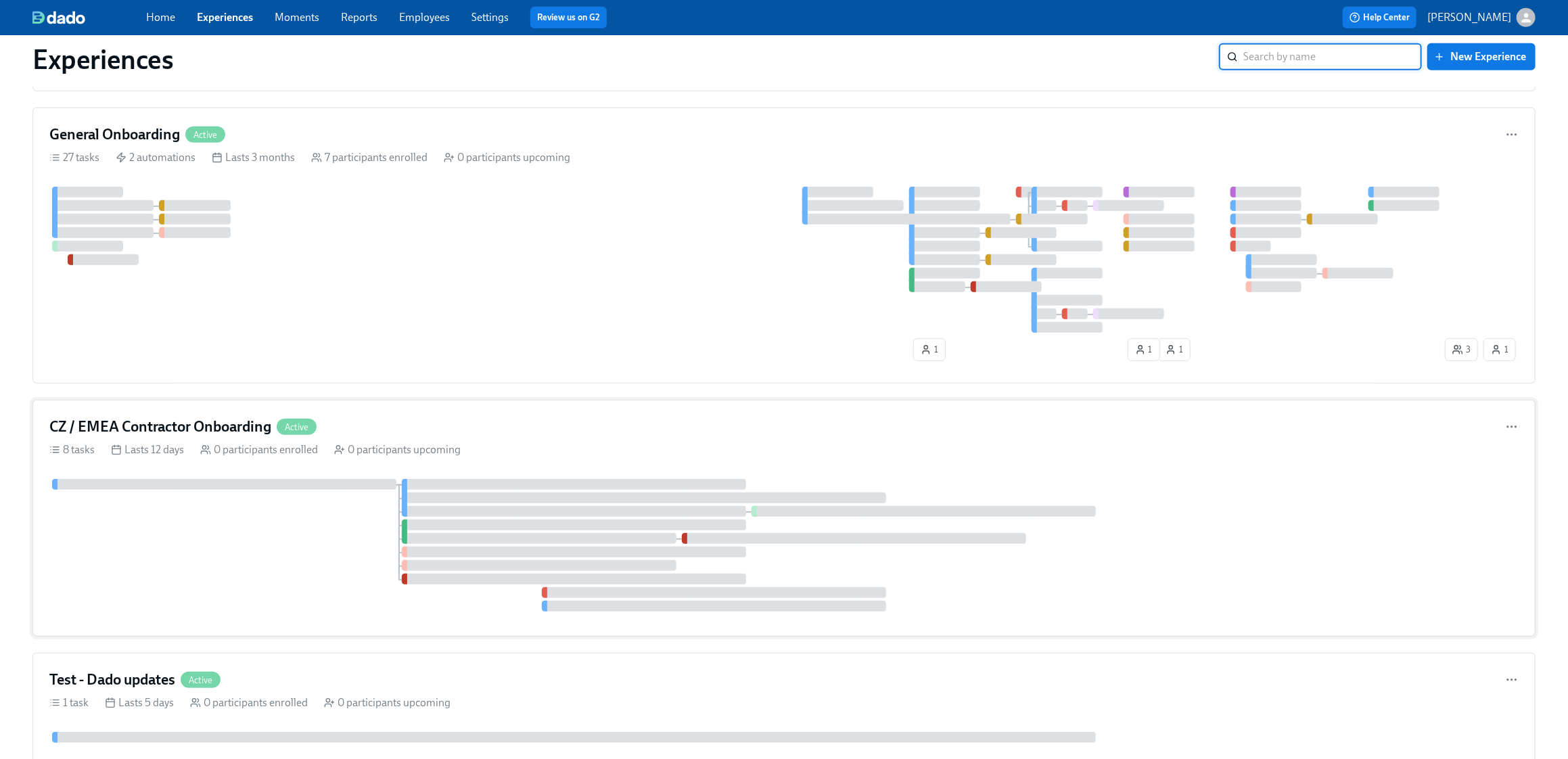
scroll to position [519, 0]
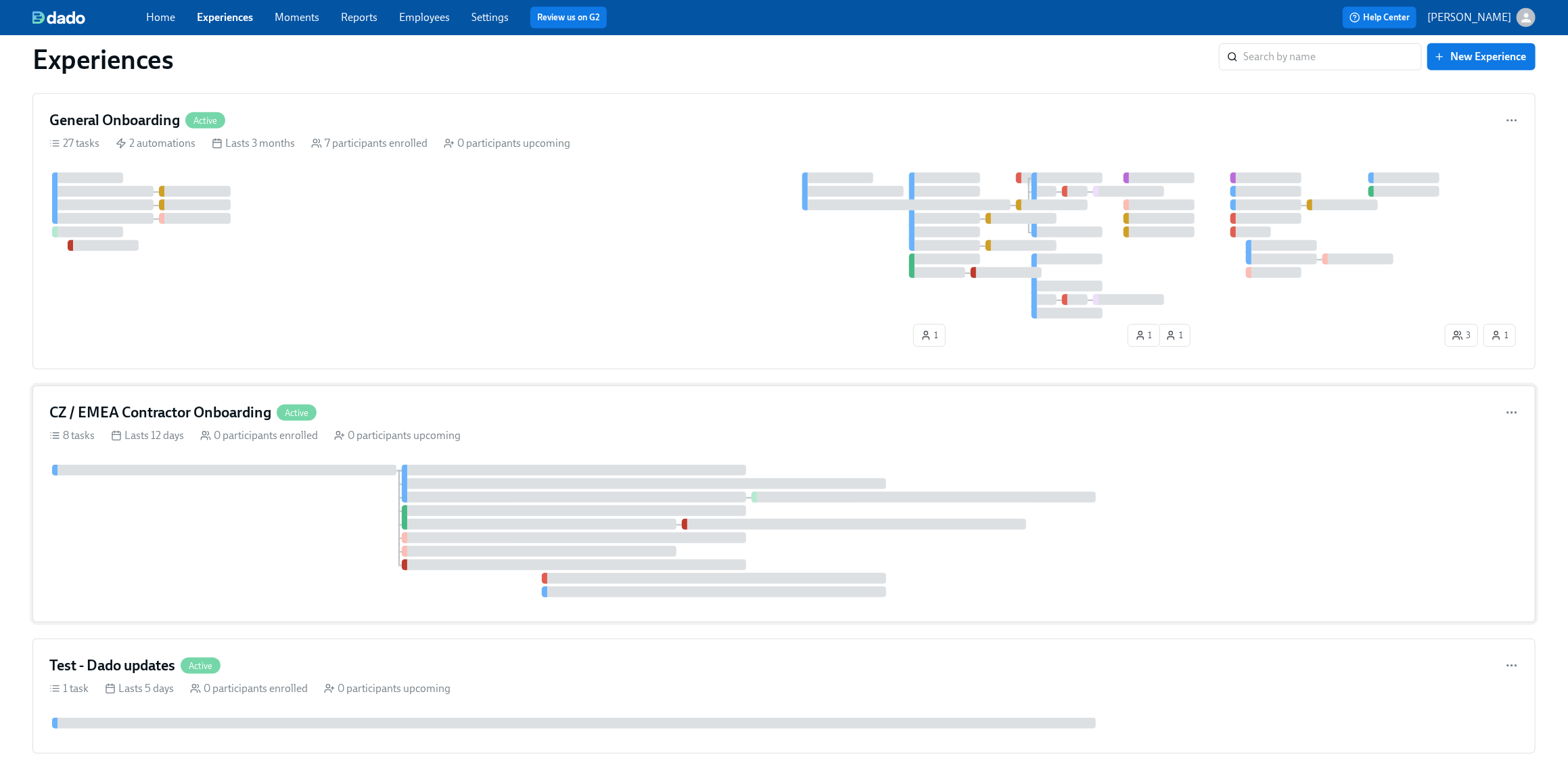
click at [192, 521] on div at bounding box center [784, 531] width 1469 height 132
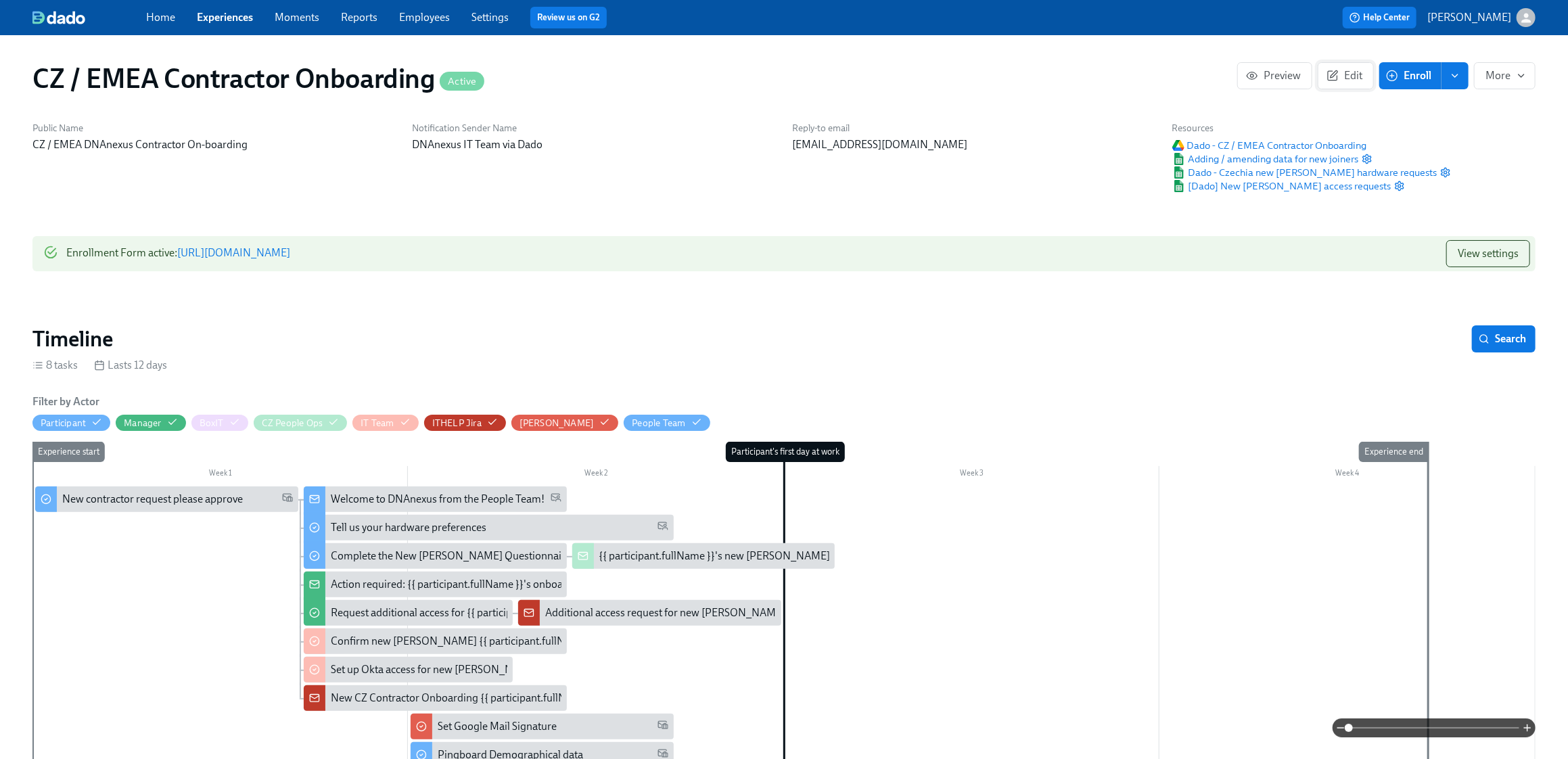
click at [1038, 79] on span "Edit" at bounding box center [1345, 75] width 33 height 14
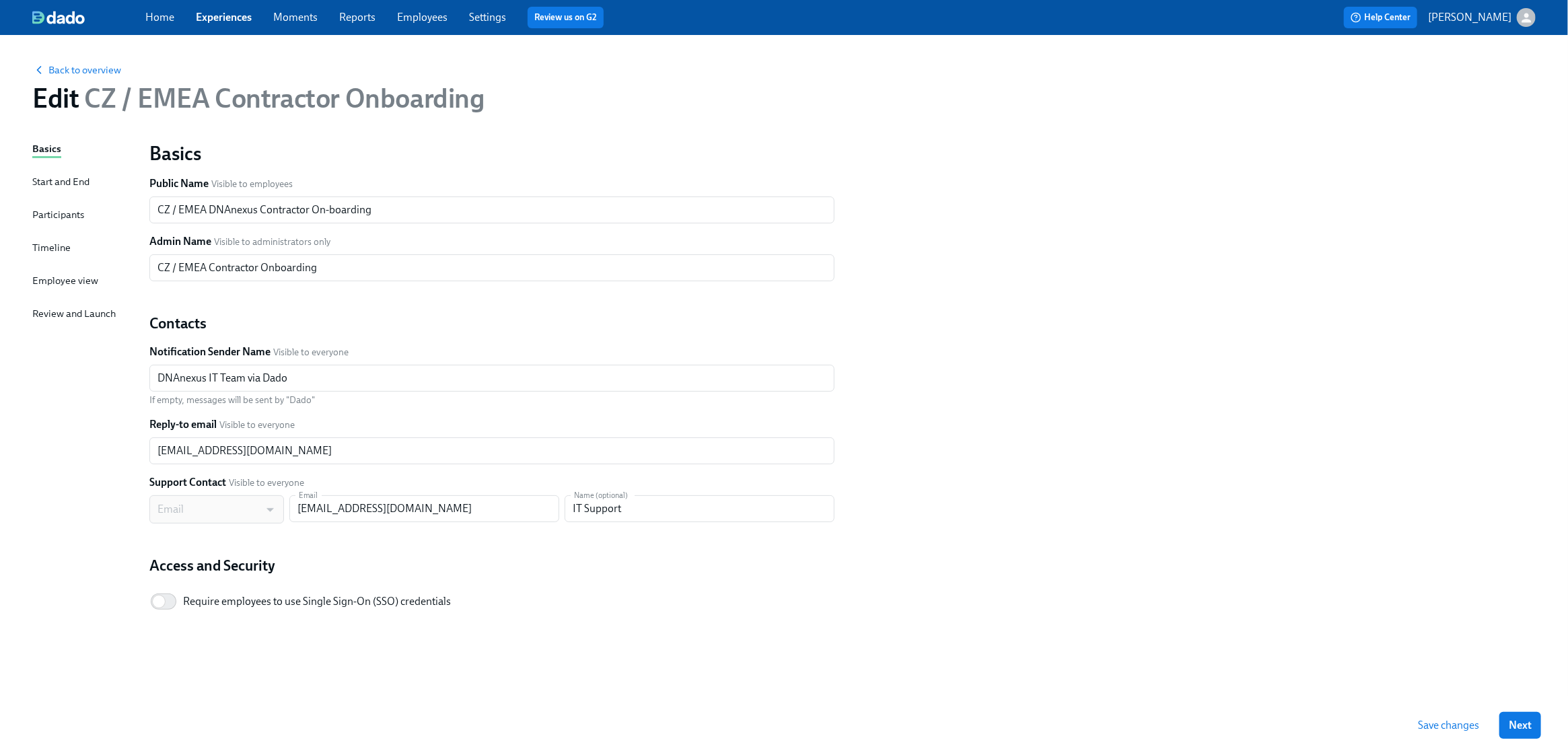
click at [49, 246] on div "Timeline" at bounding box center [52, 247] width 38 height 15
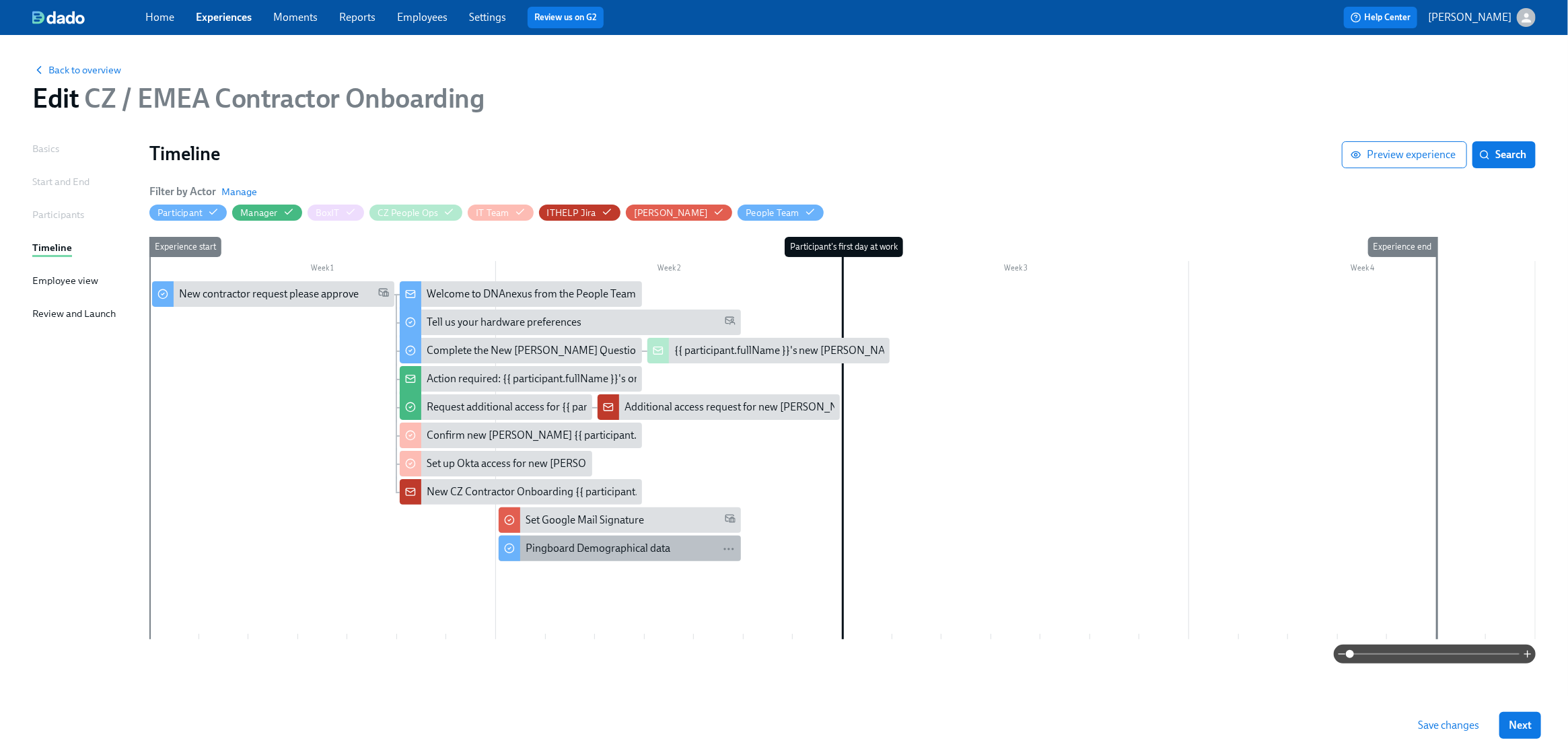
click at [576, 549] on div "Pingboard Demographical data" at bounding box center [597, 549] width 144 height 15
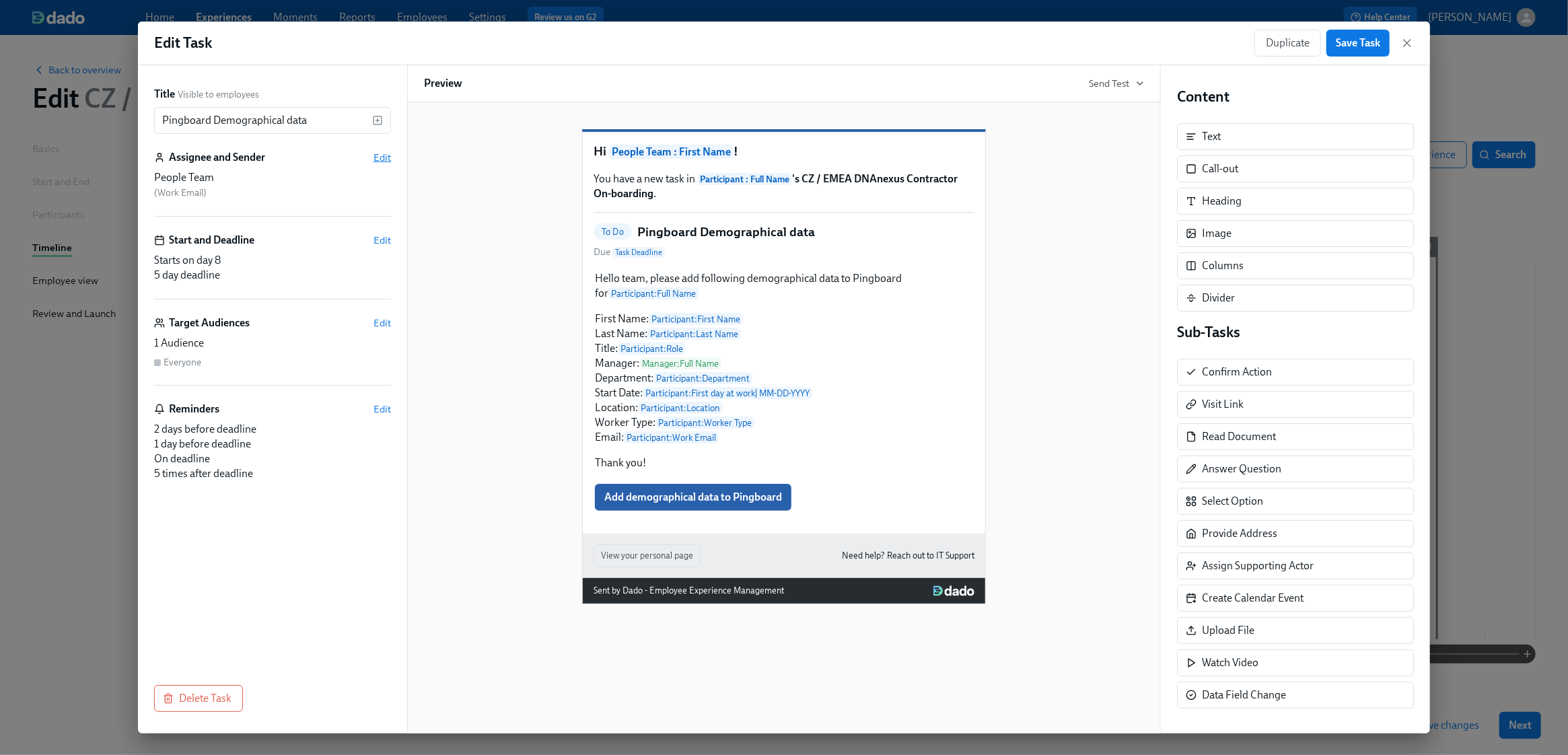
click at [383, 155] on span "Edit" at bounding box center [383, 157] width 18 height 14
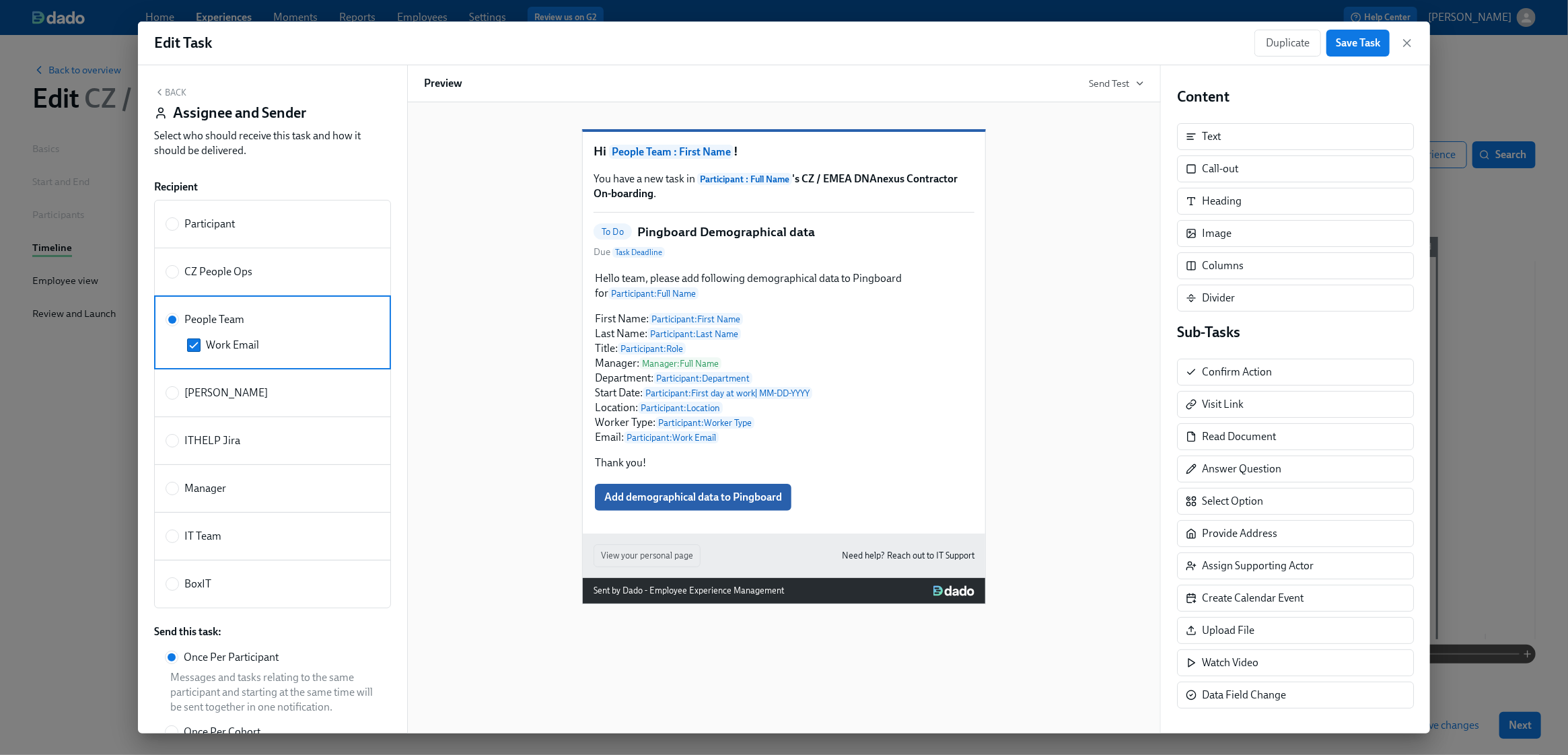
click at [174, 399] on label "[PERSON_NAME]" at bounding box center [272, 393] width 237 height 49
click at [174, 399] on input "[PERSON_NAME]" at bounding box center [172, 392] width 12 height 12
radio input "true"
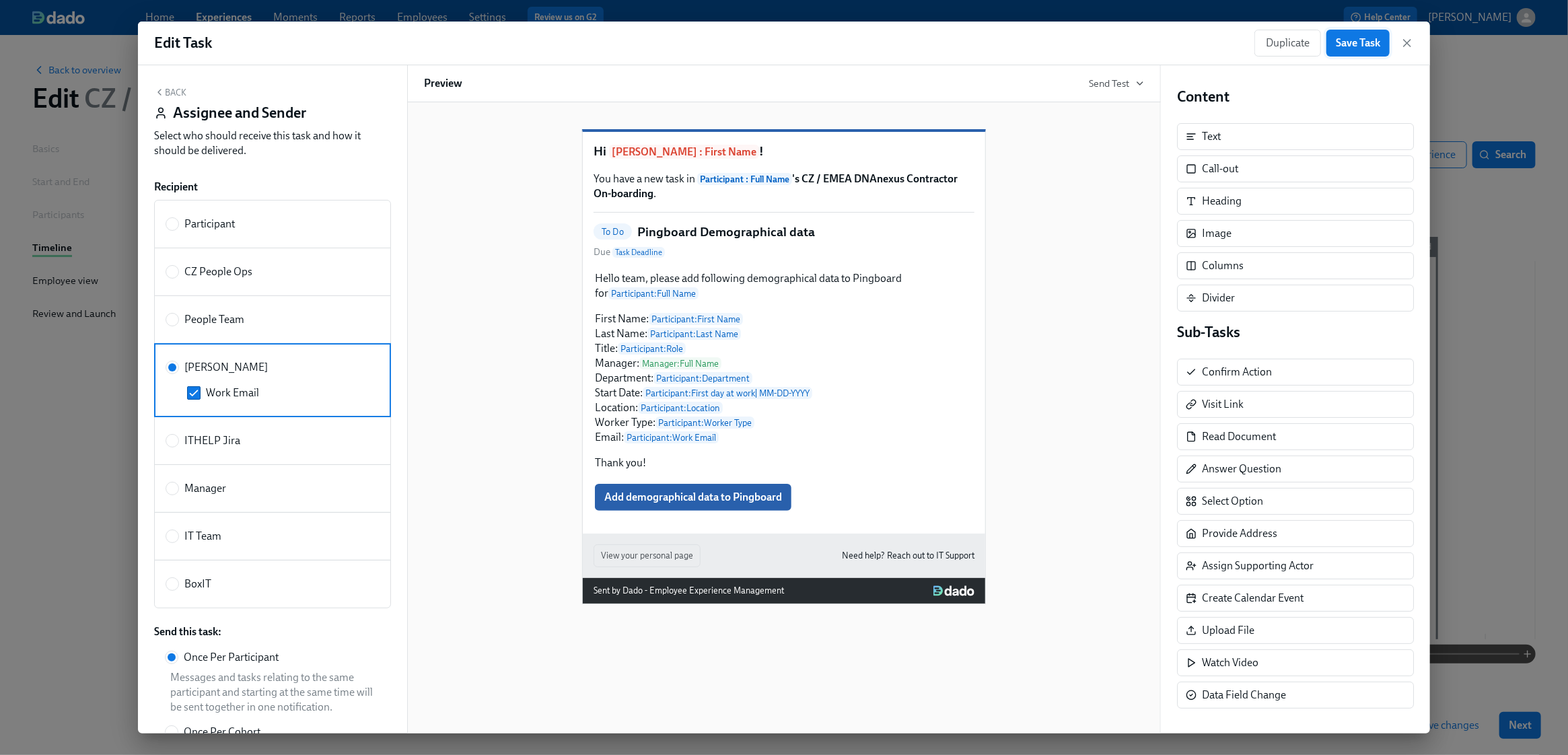
click at [1032, 42] on span "Save Task" at bounding box center [1358, 43] width 45 height 14
click at [1032, 45] on icon "button" at bounding box center [1407, 43] width 14 height 14
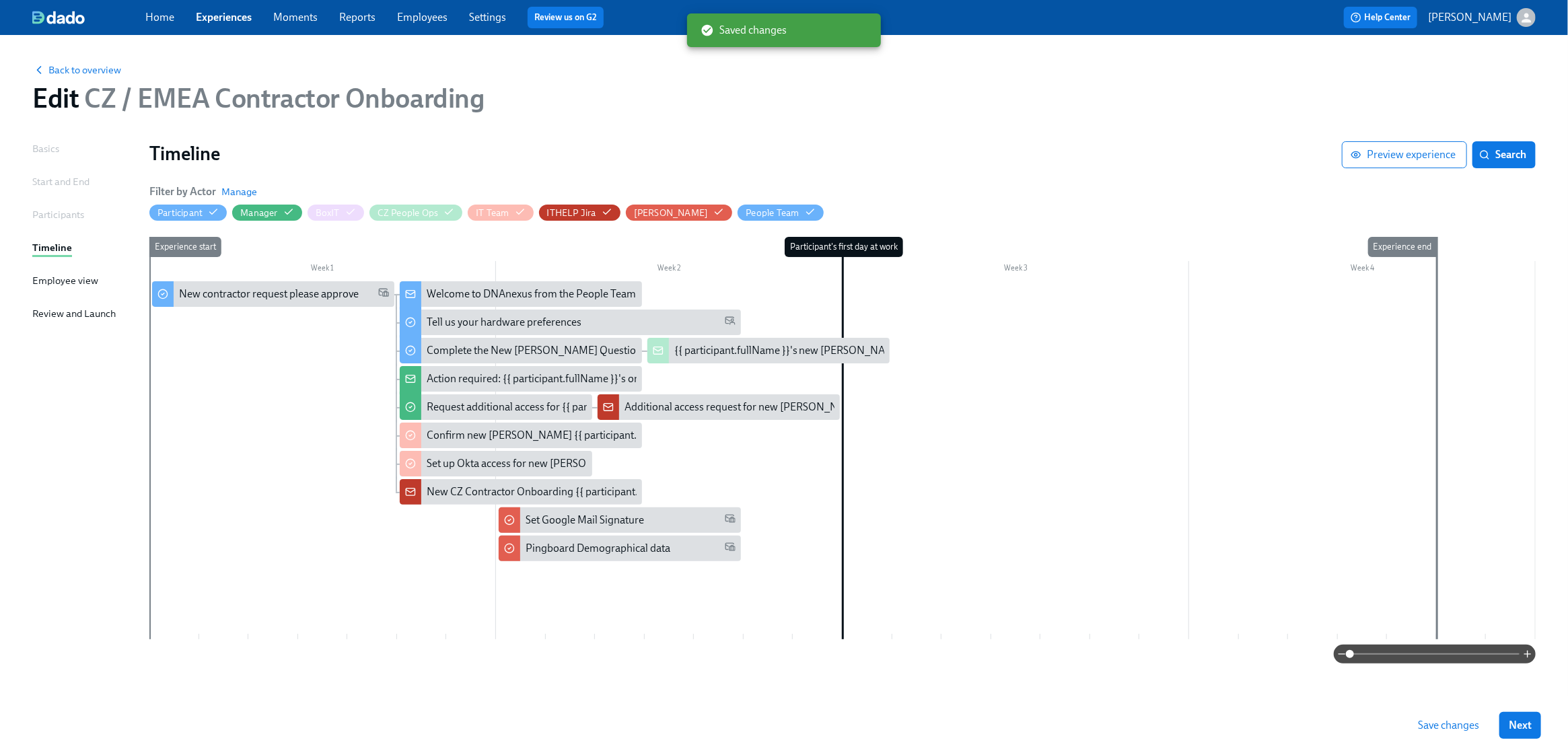
click at [1032, 726] on span "Save changes" at bounding box center [1448, 726] width 61 height 14
click at [210, 26] on div "Home Experiences Moments Reports Employees Settings Review us on G2" at bounding box center [493, 17] width 695 height 22
click at [218, 20] on link "Experiences" at bounding box center [224, 18] width 56 height 13
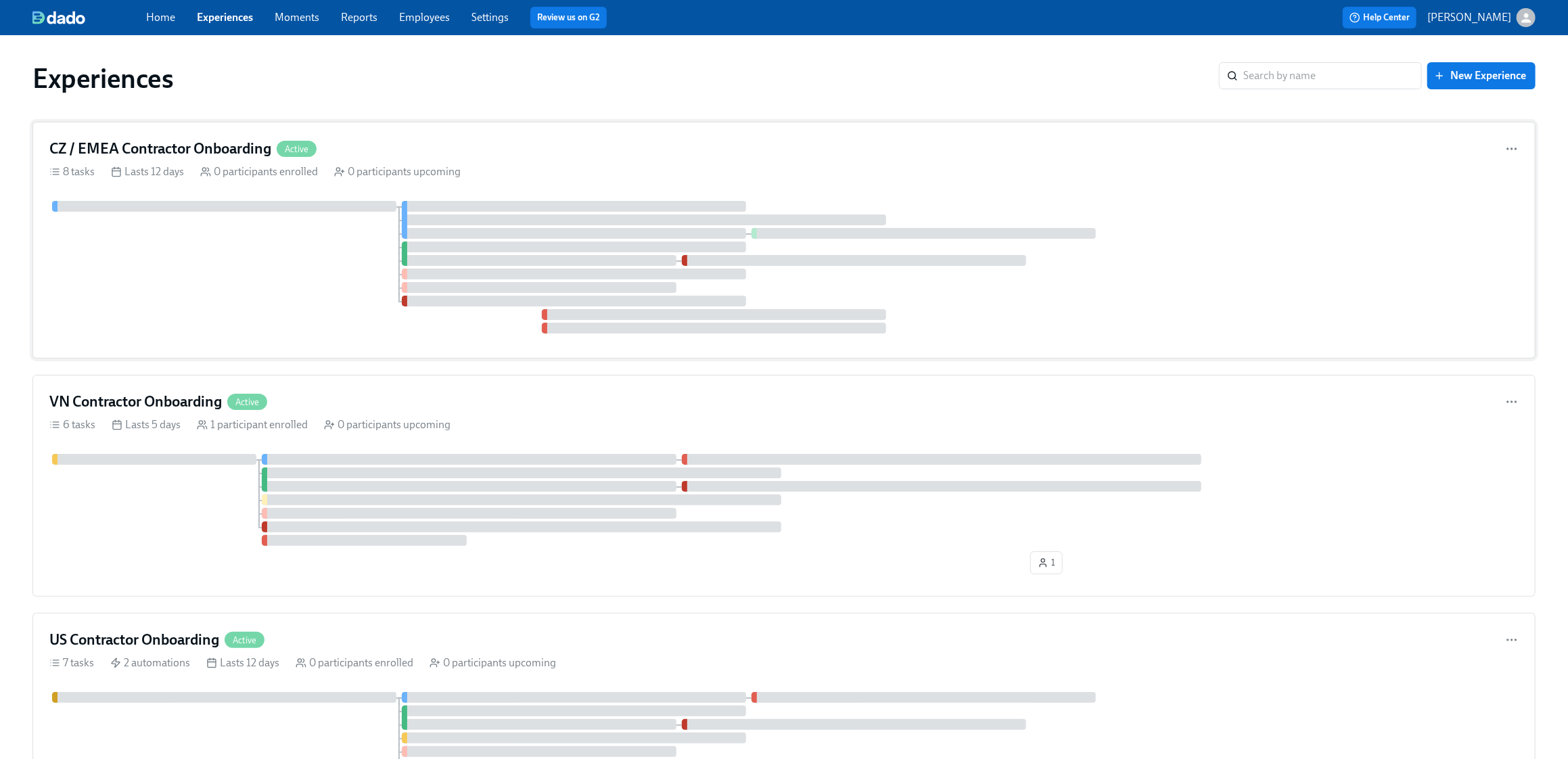
click at [248, 268] on div at bounding box center [784, 267] width 1469 height 132
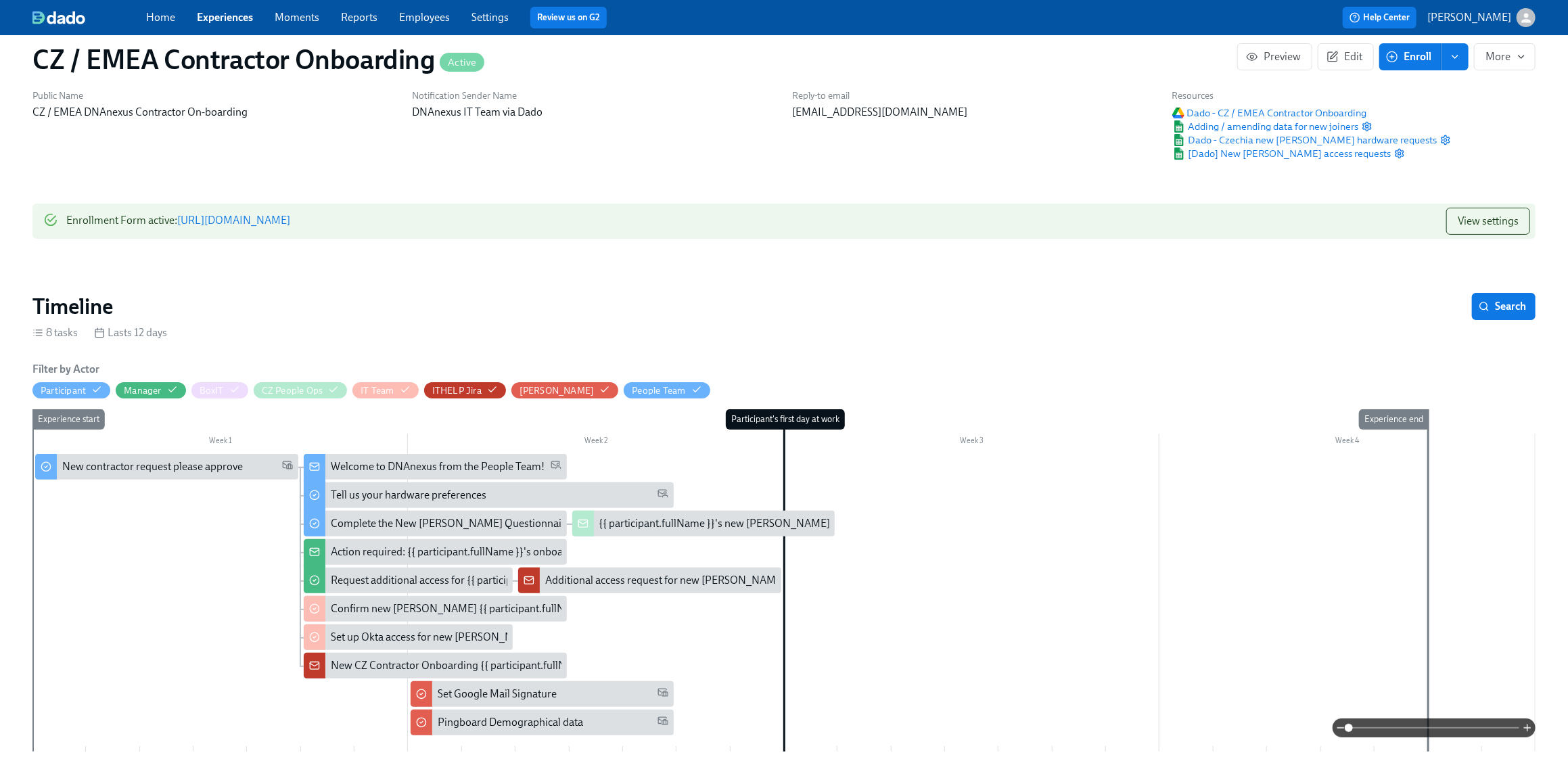
scroll to position [184, 0]
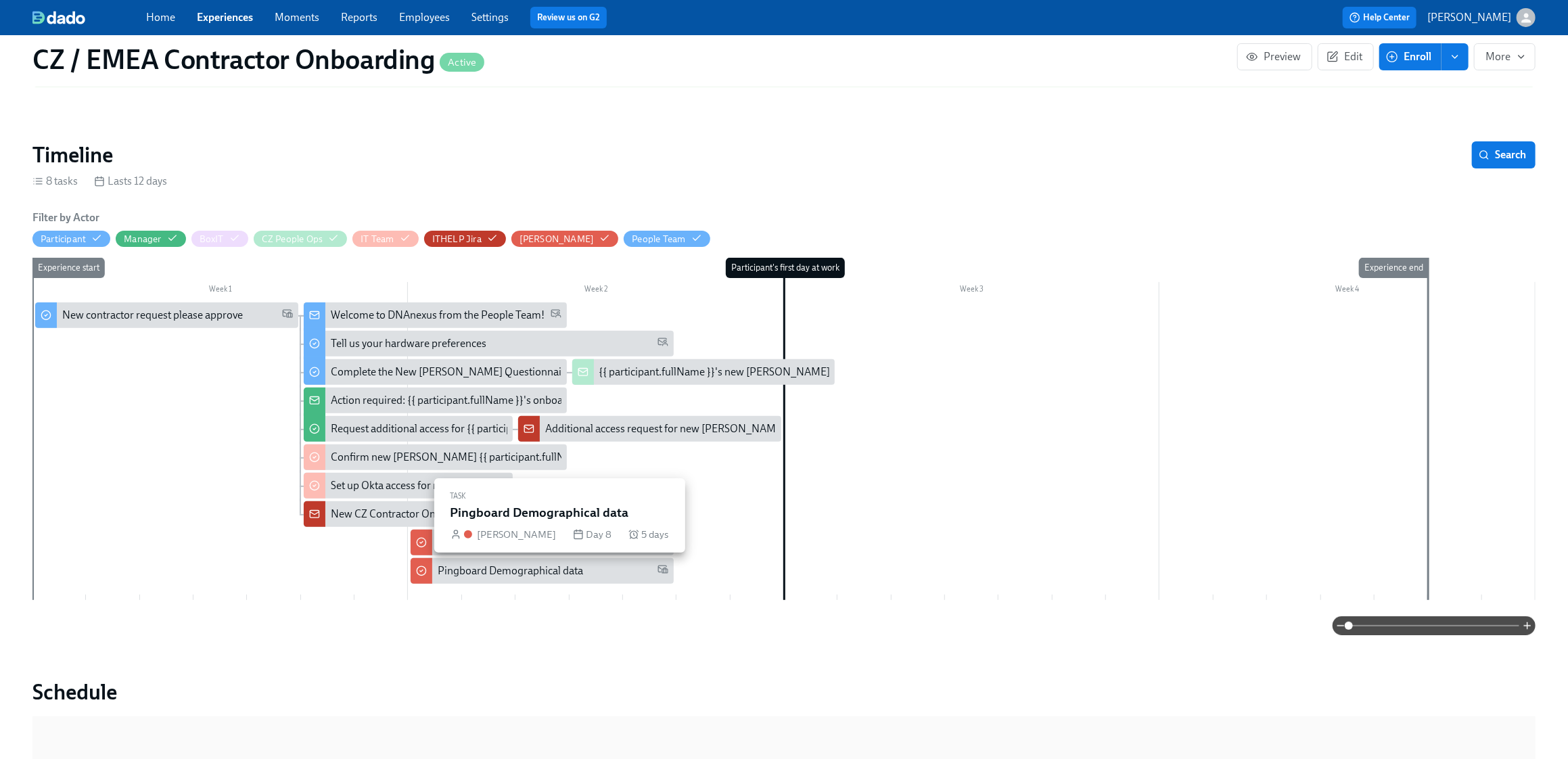
click at [542, 571] on div "Pingboard Demographical data" at bounding box center [510, 571] width 145 height 15
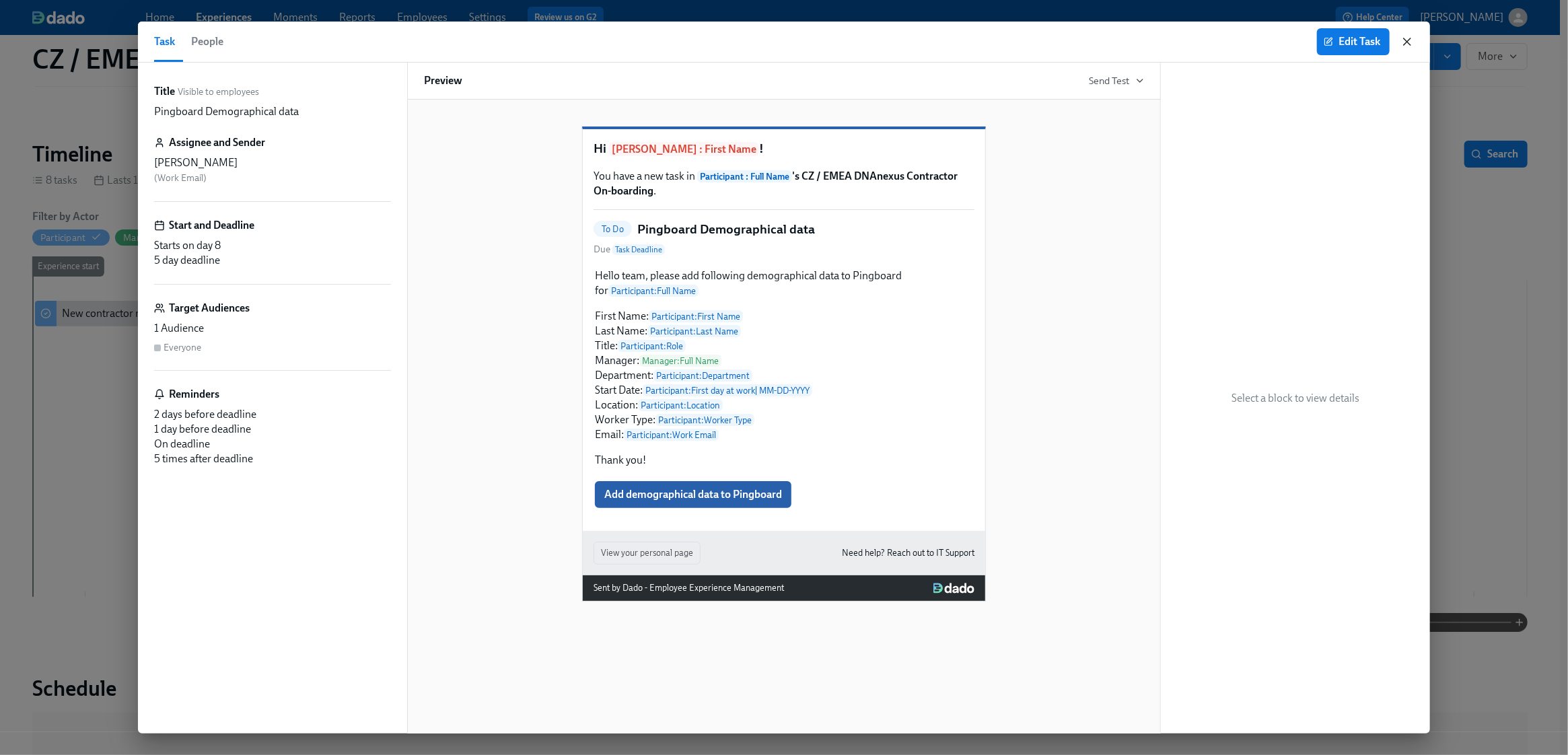
click at [1032, 40] on icon "button" at bounding box center [1407, 41] width 14 height 14
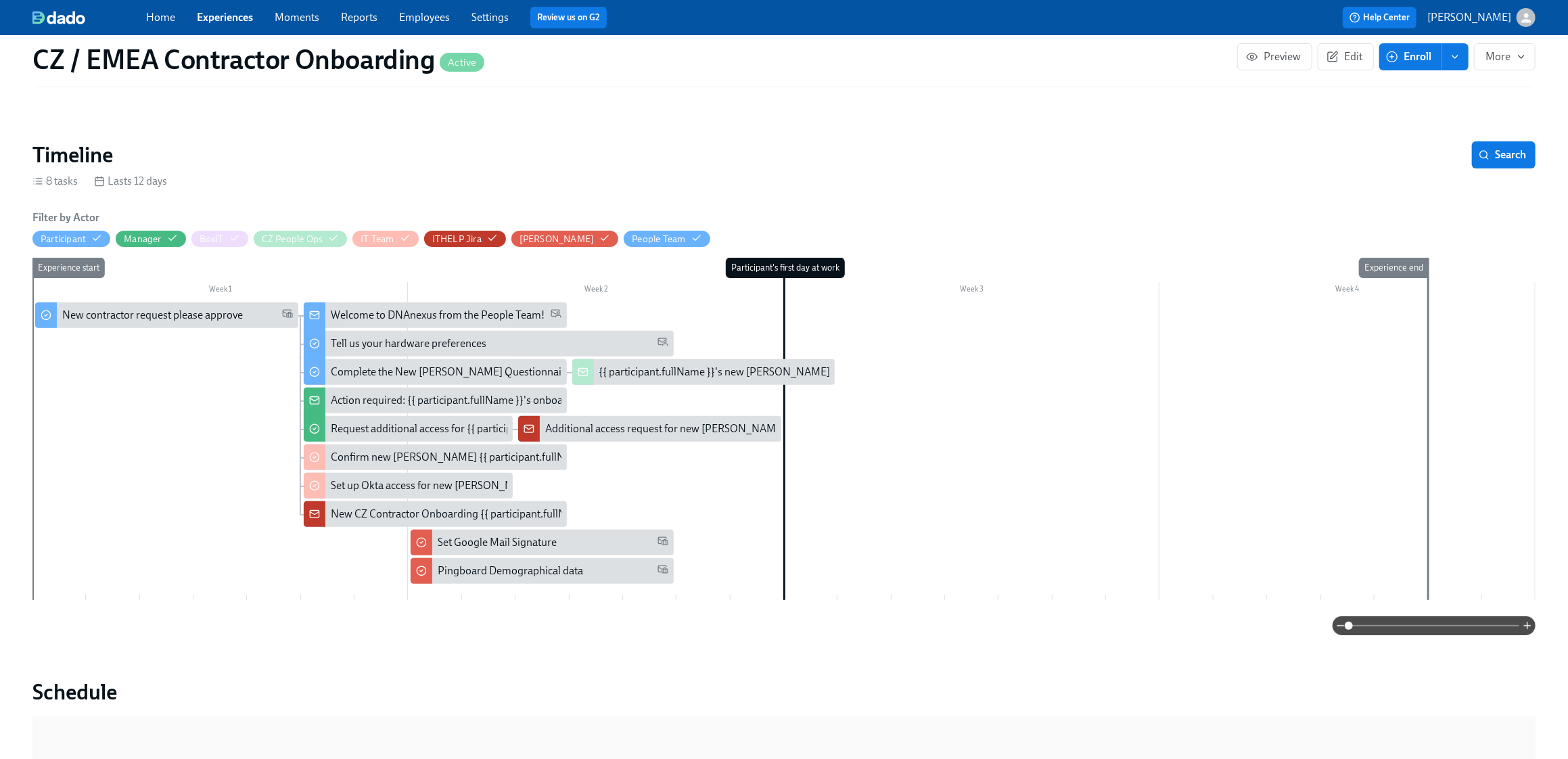
click at [236, 15] on link "Experiences" at bounding box center [225, 18] width 56 height 13
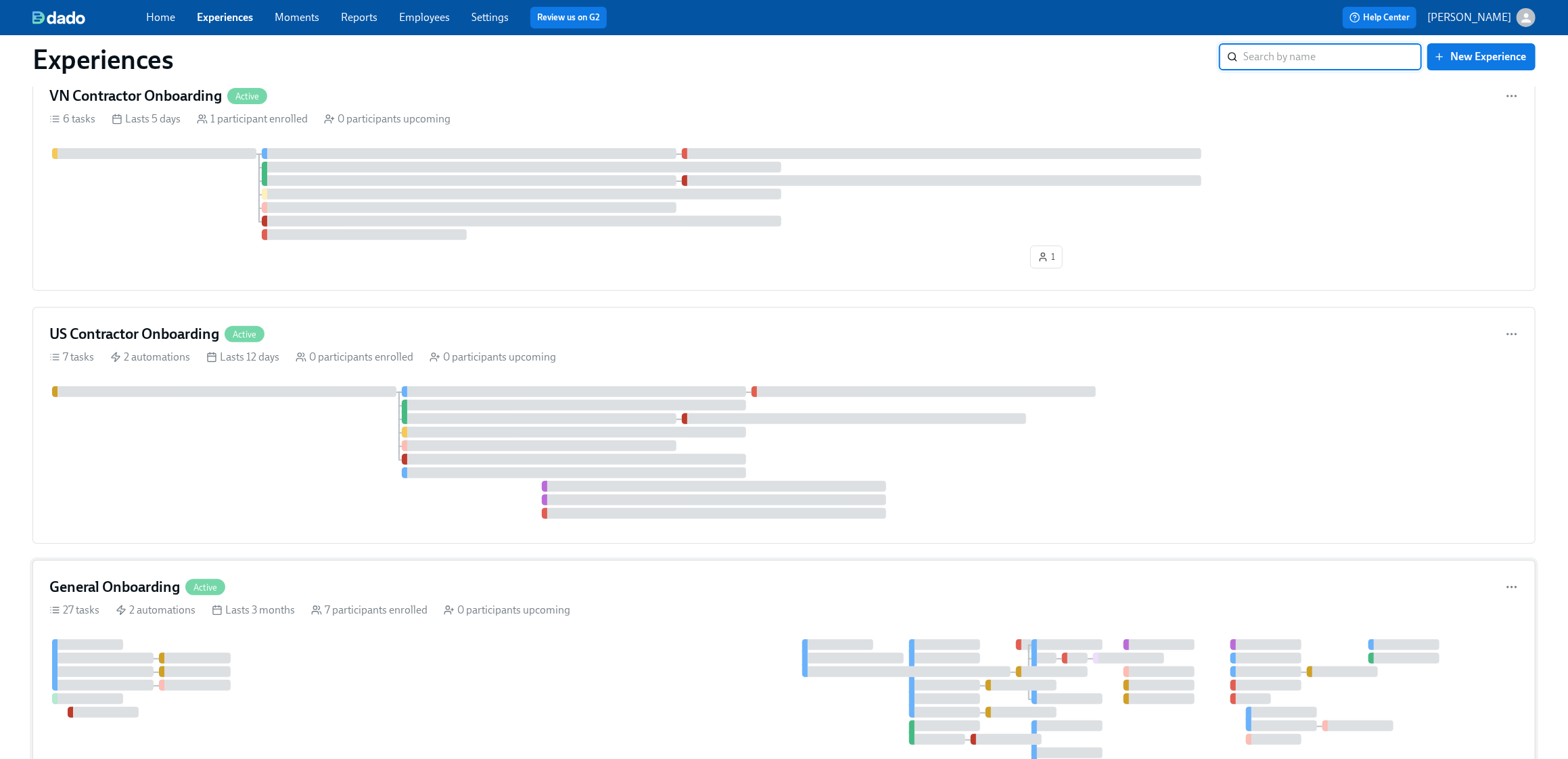
scroll to position [310, 0]
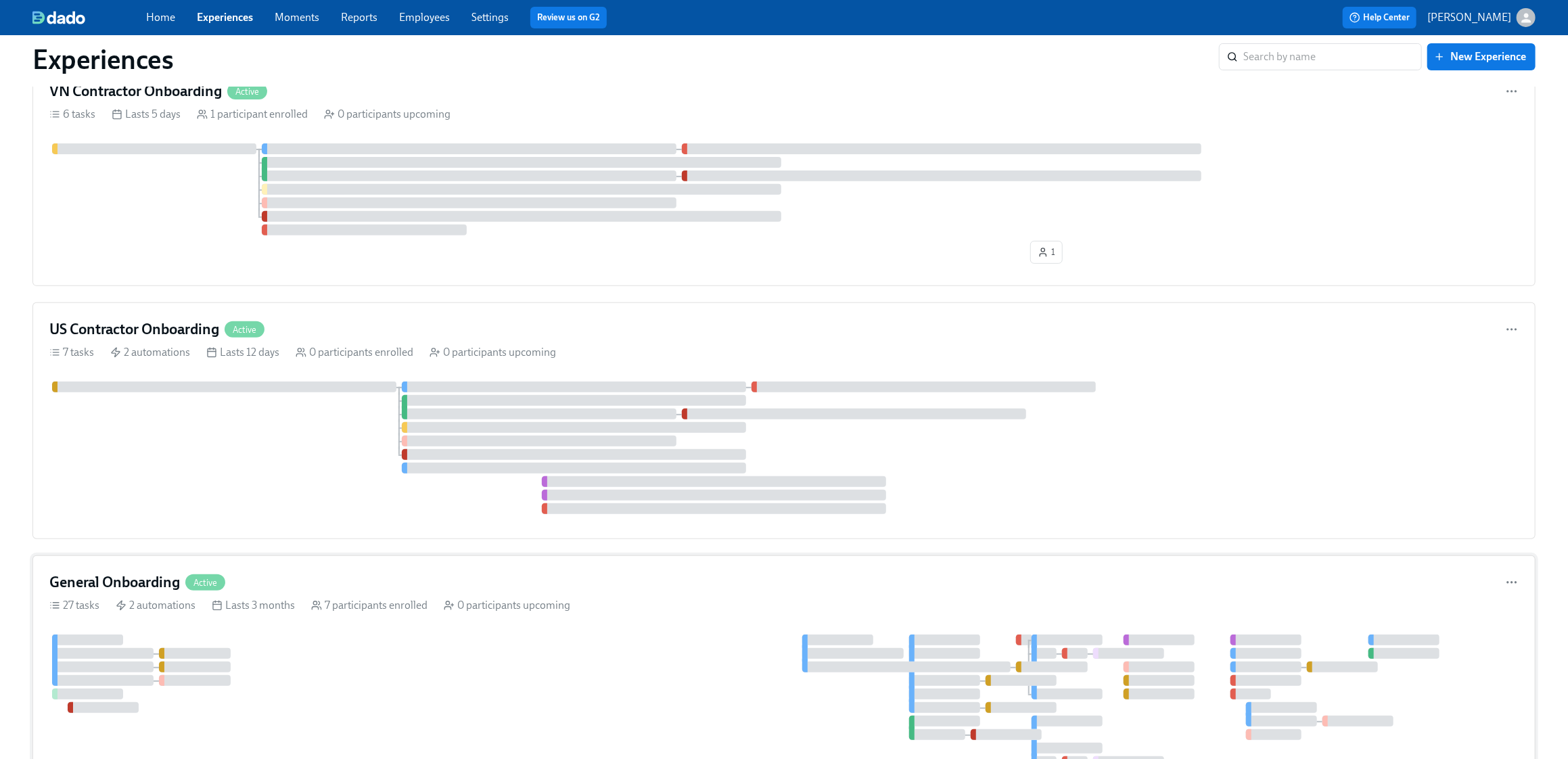
click at [389, 653] on div at bounding box center [746, 708] width 1393 height 146
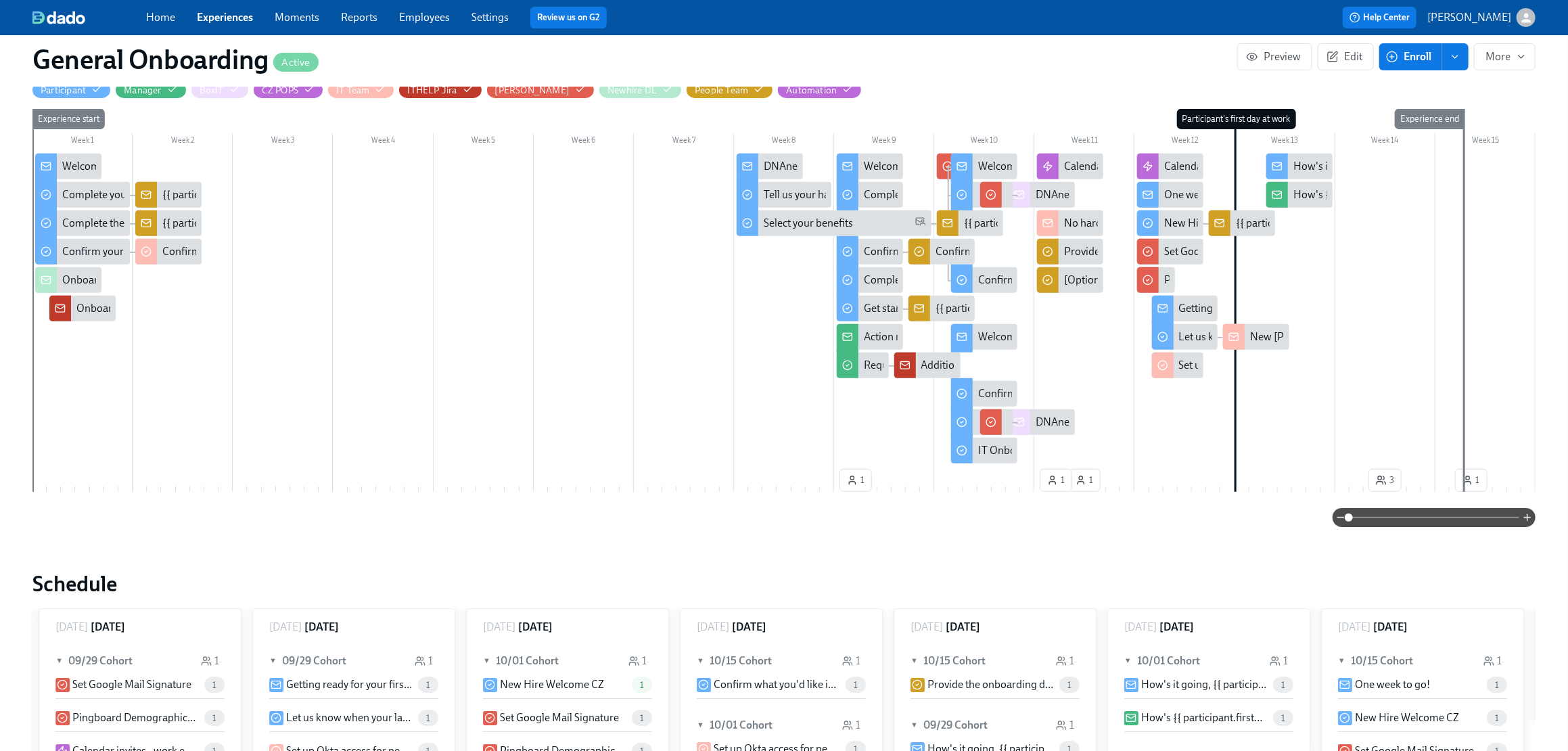
scroll to position [0, 7262]
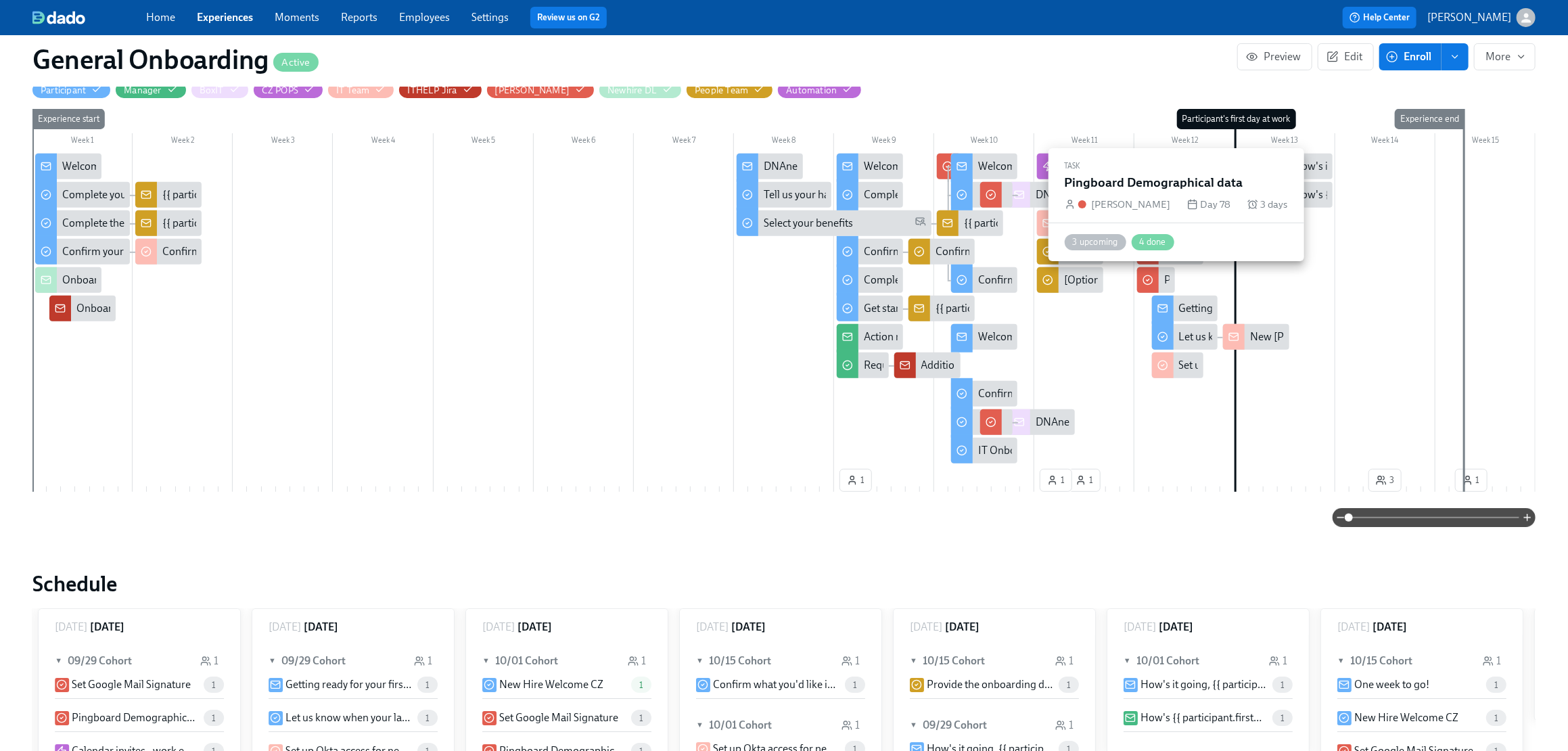
click at [1038, 277] on div "Pingboard Demographical data" at bounding box center [1236, 280] width 145 height 15
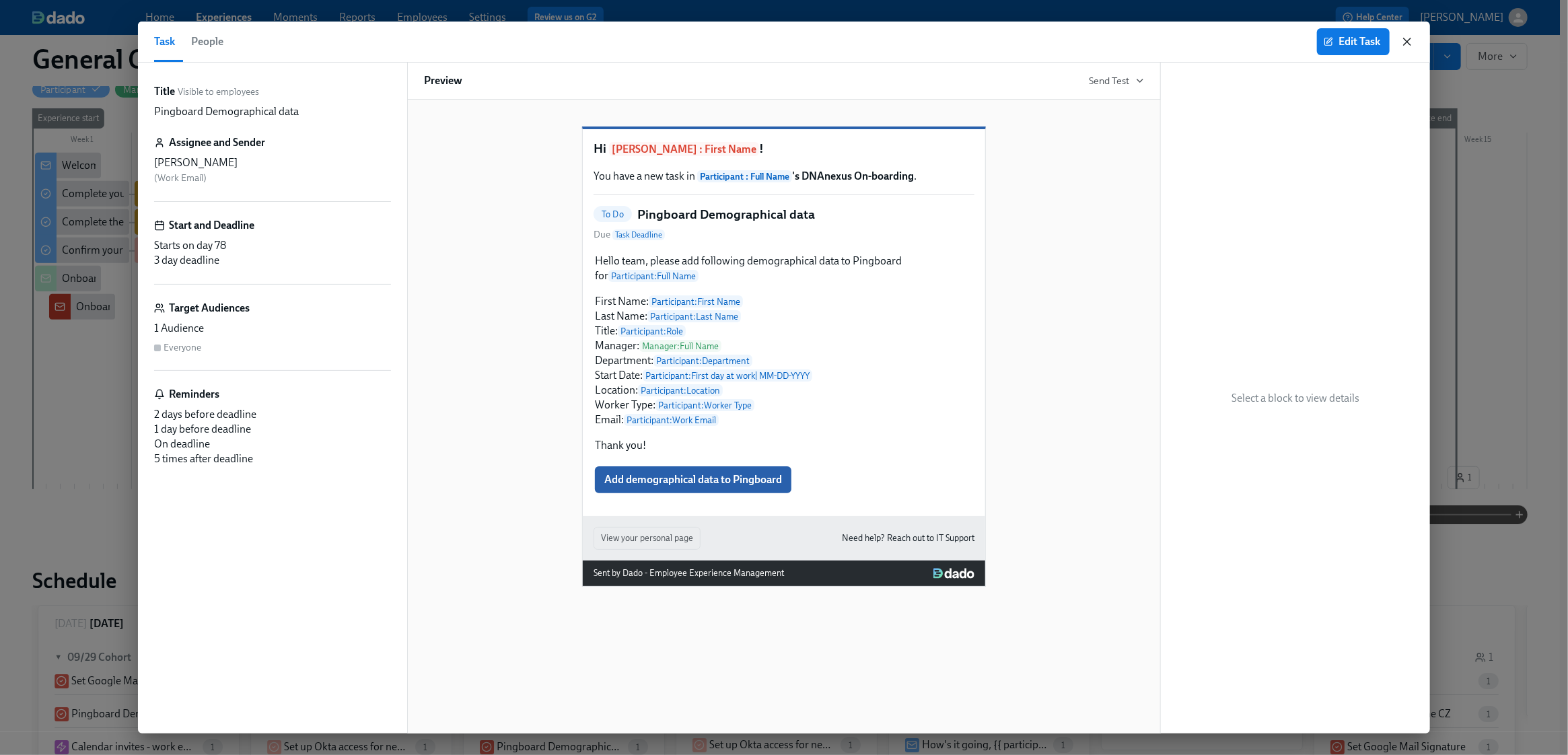
click at [1032, 41] on icon "button" at bounding box center [1407, 41] width 14 height 14
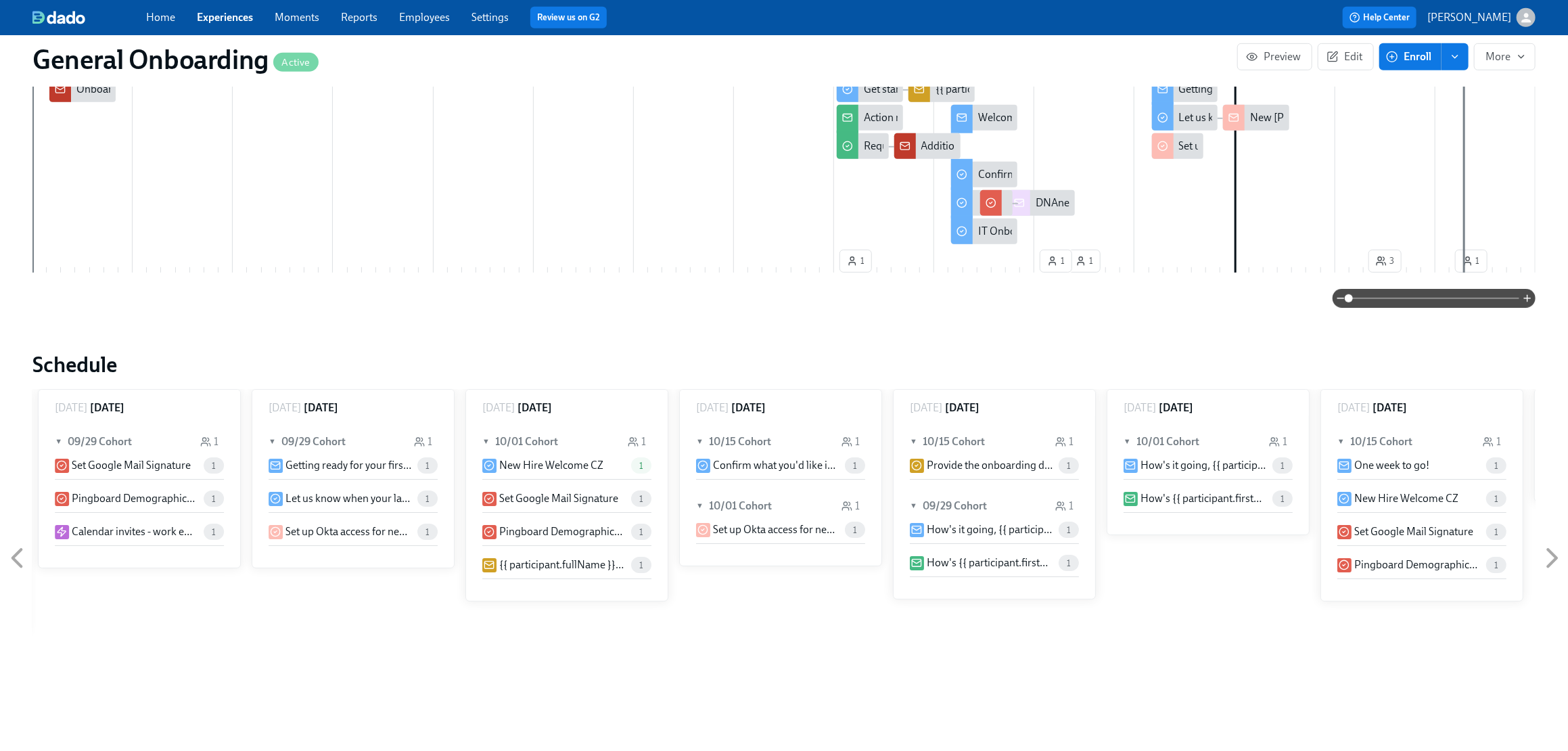
scroll to position [337, 0]
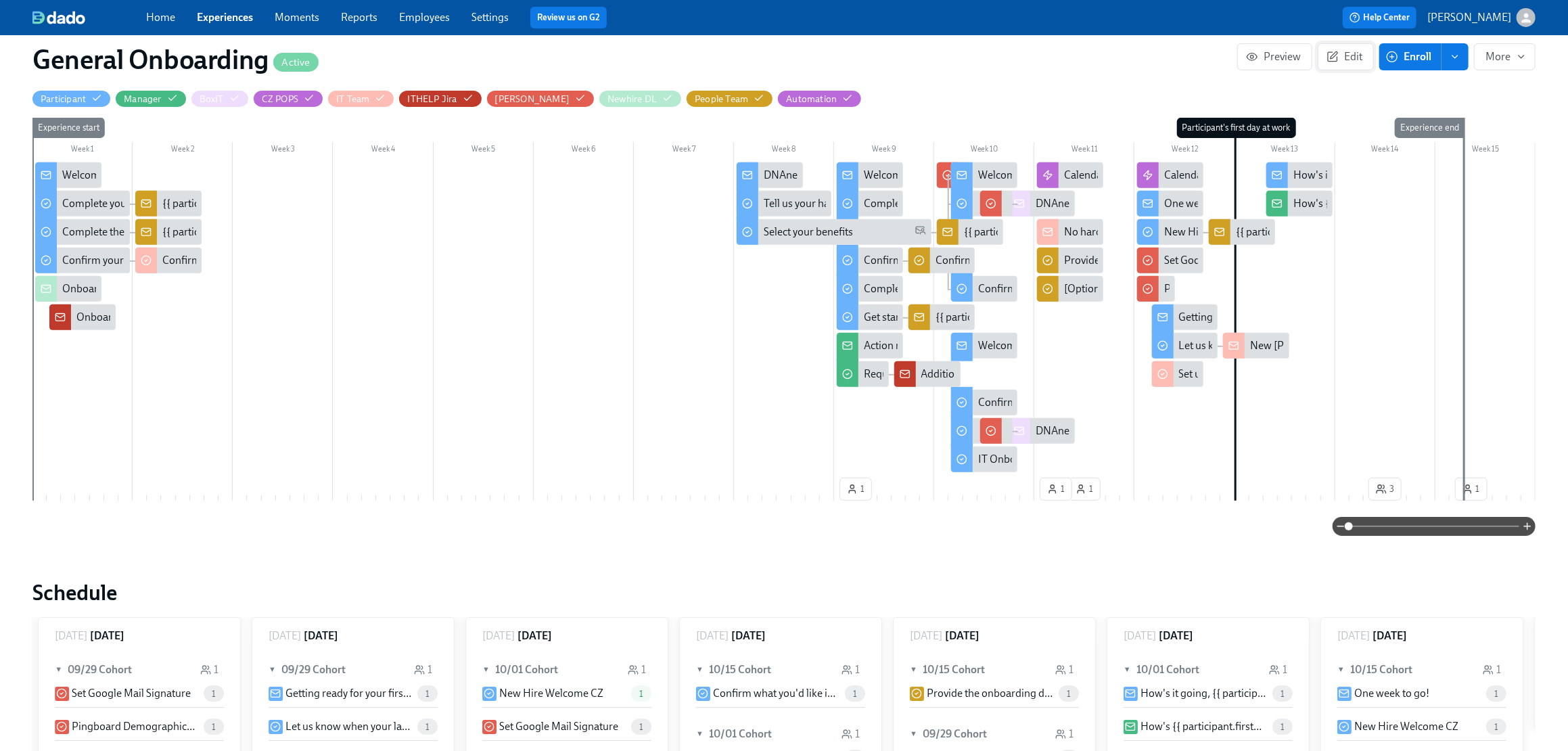
click at [1038, 59] on span "Edit" at bounding box center [1345, 56] width 33 height 14
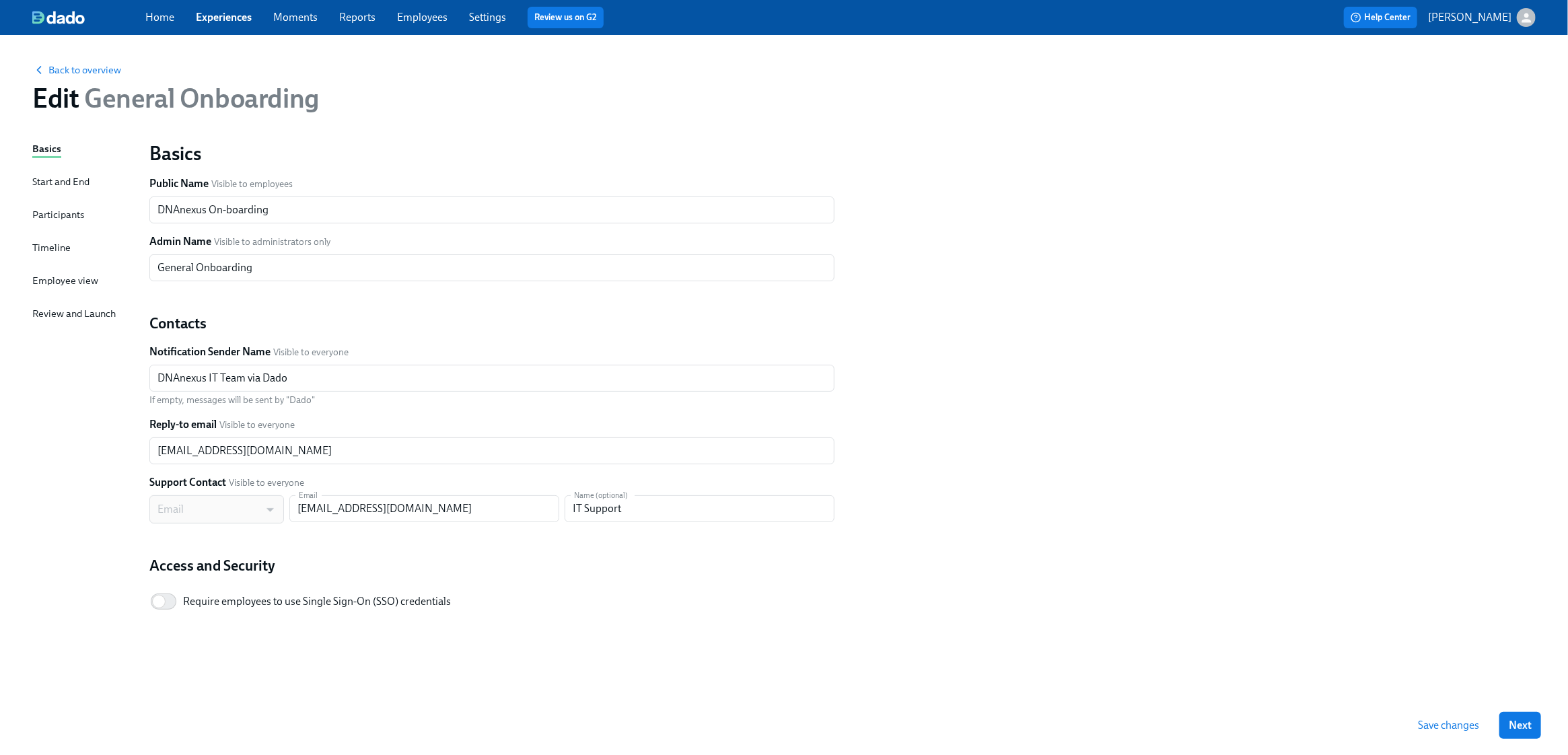
click at [37, 246] on div "Timeline" at bounding box center [52, 247] width 38 height 15
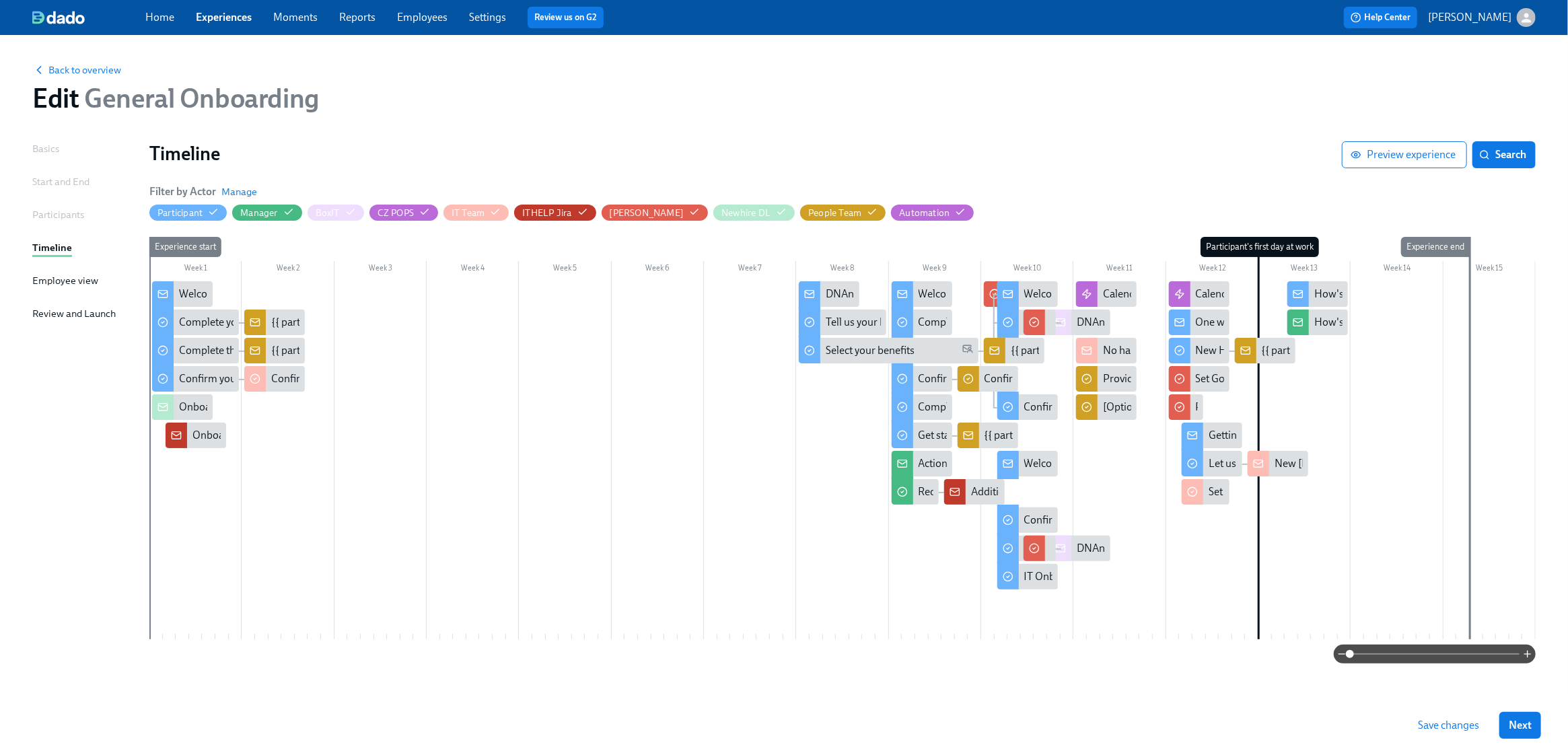
click at [1032, 722] on span "Save changes" at bounding box center [1448, 726] width 61 height 14
click at [217, 14] on link "Experiences" at bounding box center [224, 18] width 56 height 13
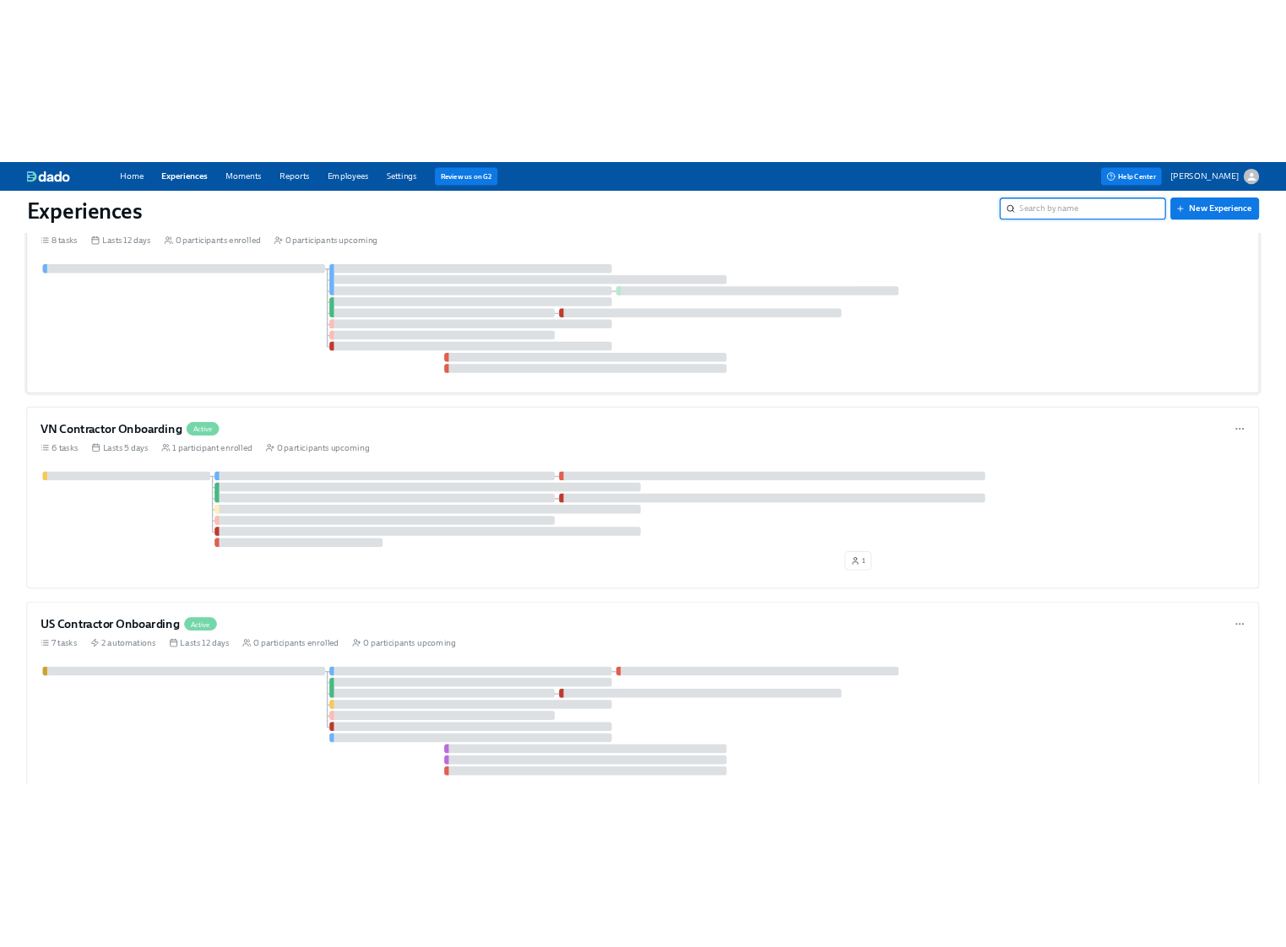
scroll to position [463, 0]
